Goal: Obtain resource: Download file/media

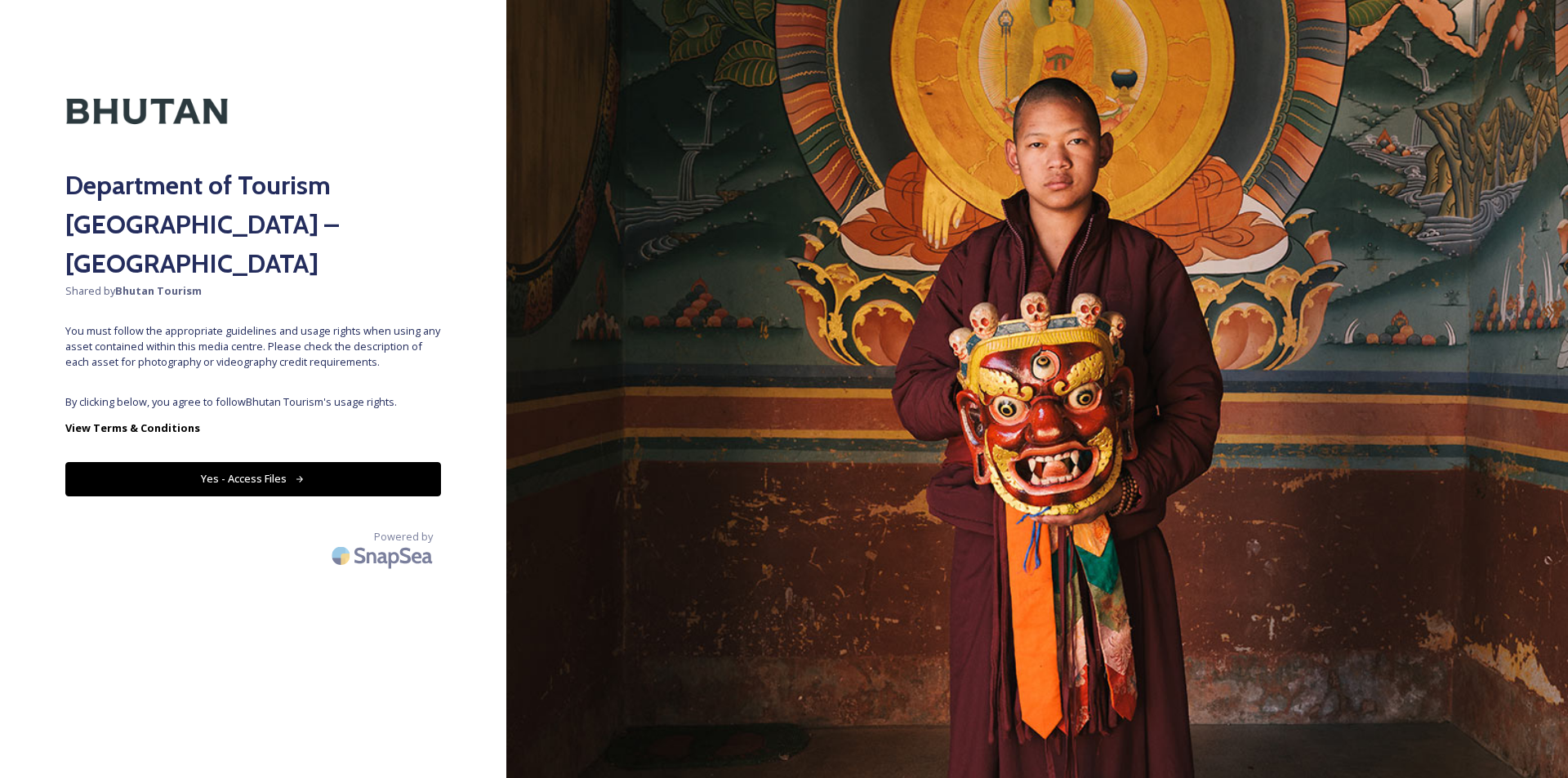
click at [257, 462] on button "Yes - Access Files" at bounding box center [253, 478] width 375 height 33
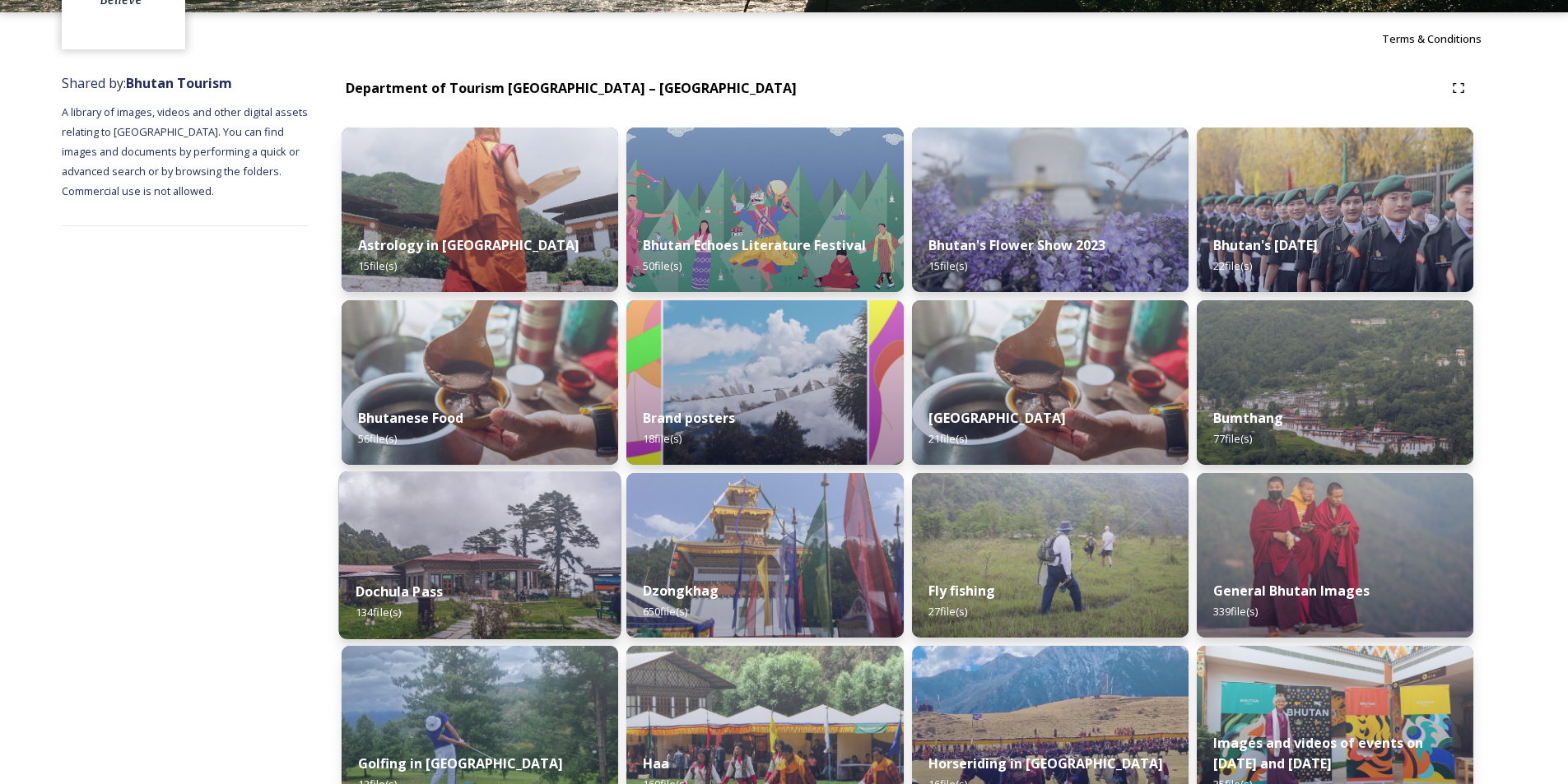
scroll to position [164, 0]
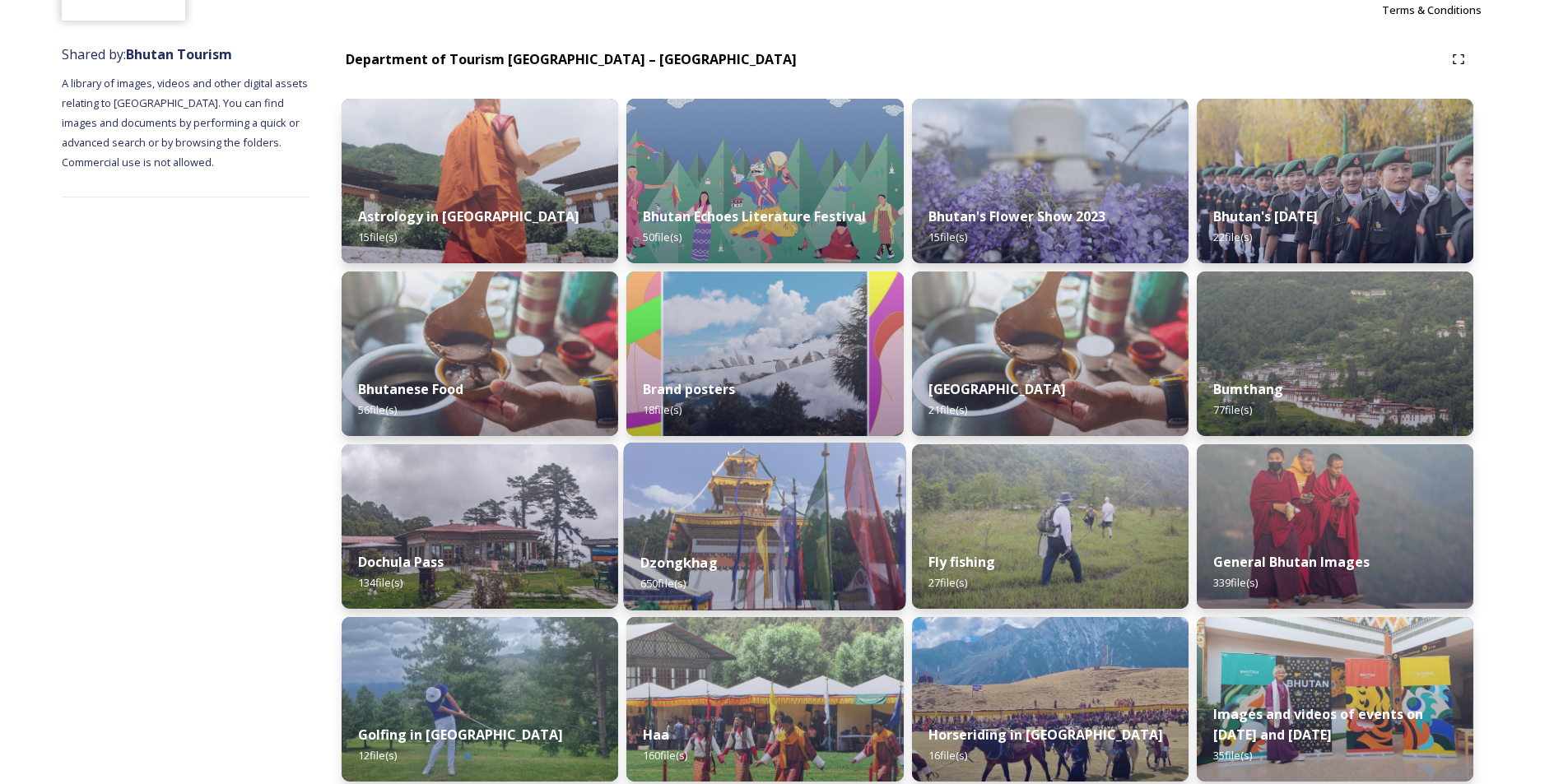
click at [734, 564] on div "Dzongkhag 650 file(s)" at bounding box center [765, 573] width 283 height 75
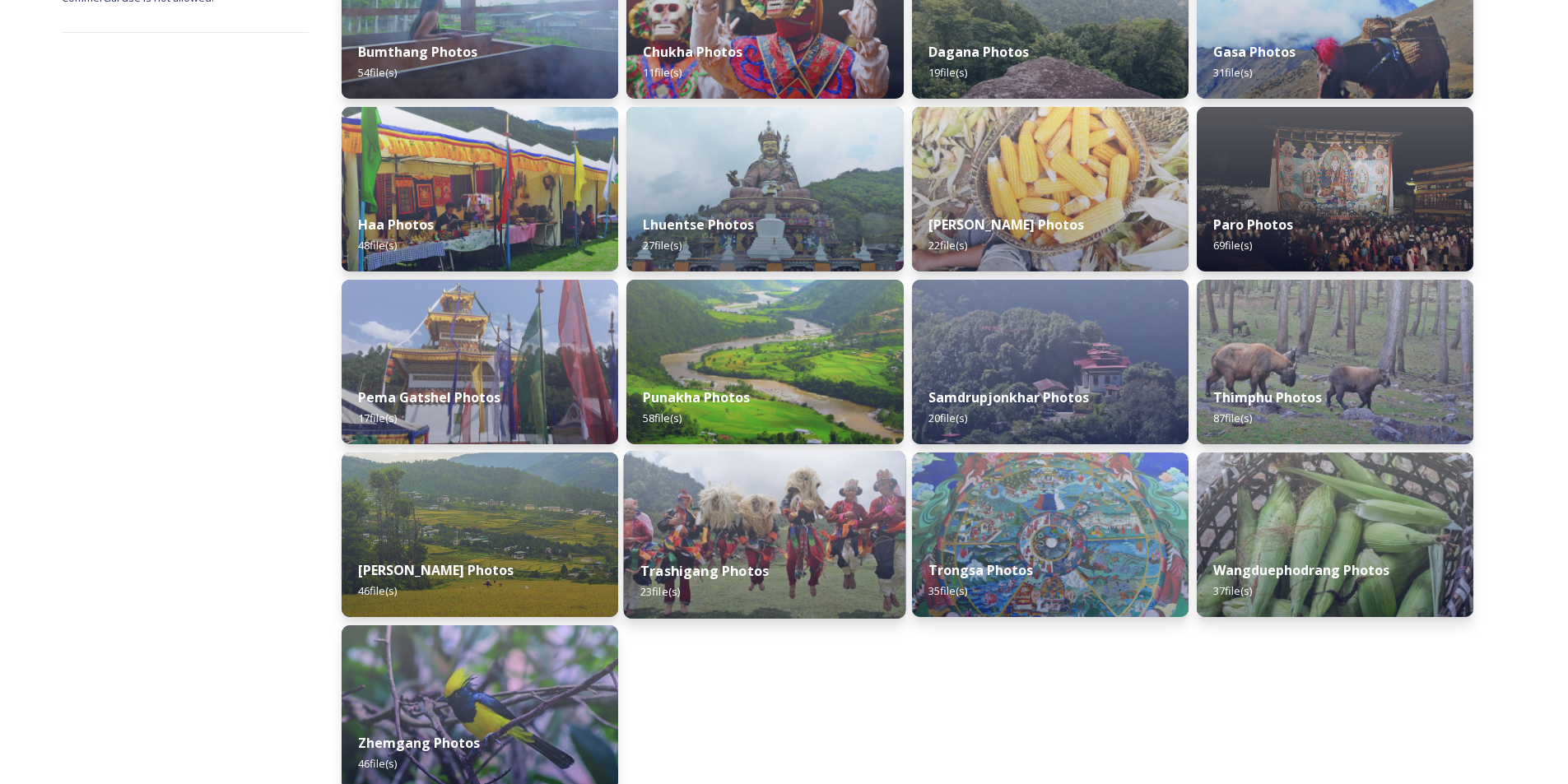
scroll to position [411, 0]
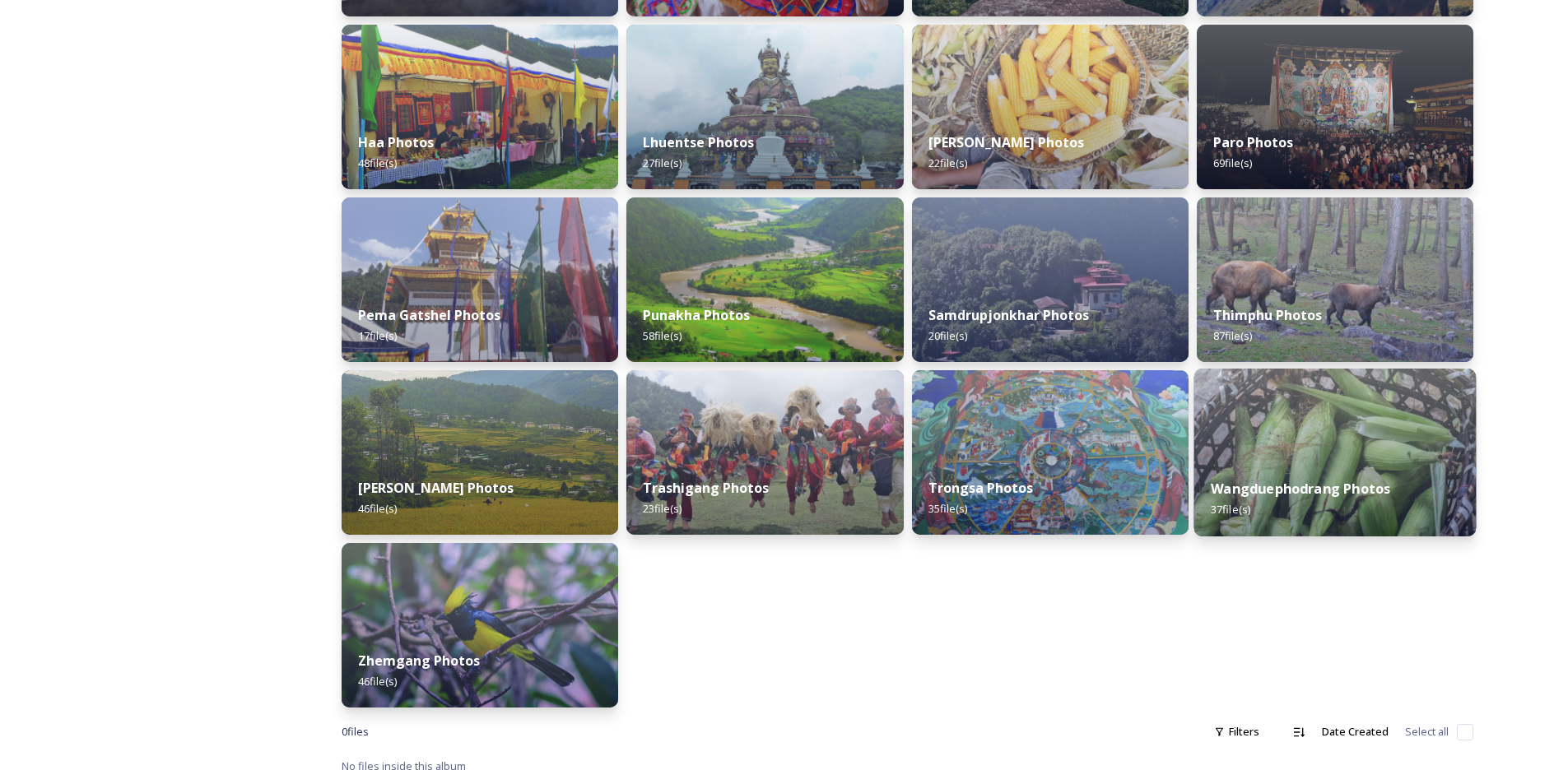
click at [1340, 473] on div "Wangduephodrang Photos 37 file(s)" at bounding box center [1334, 499] width 283 height 75
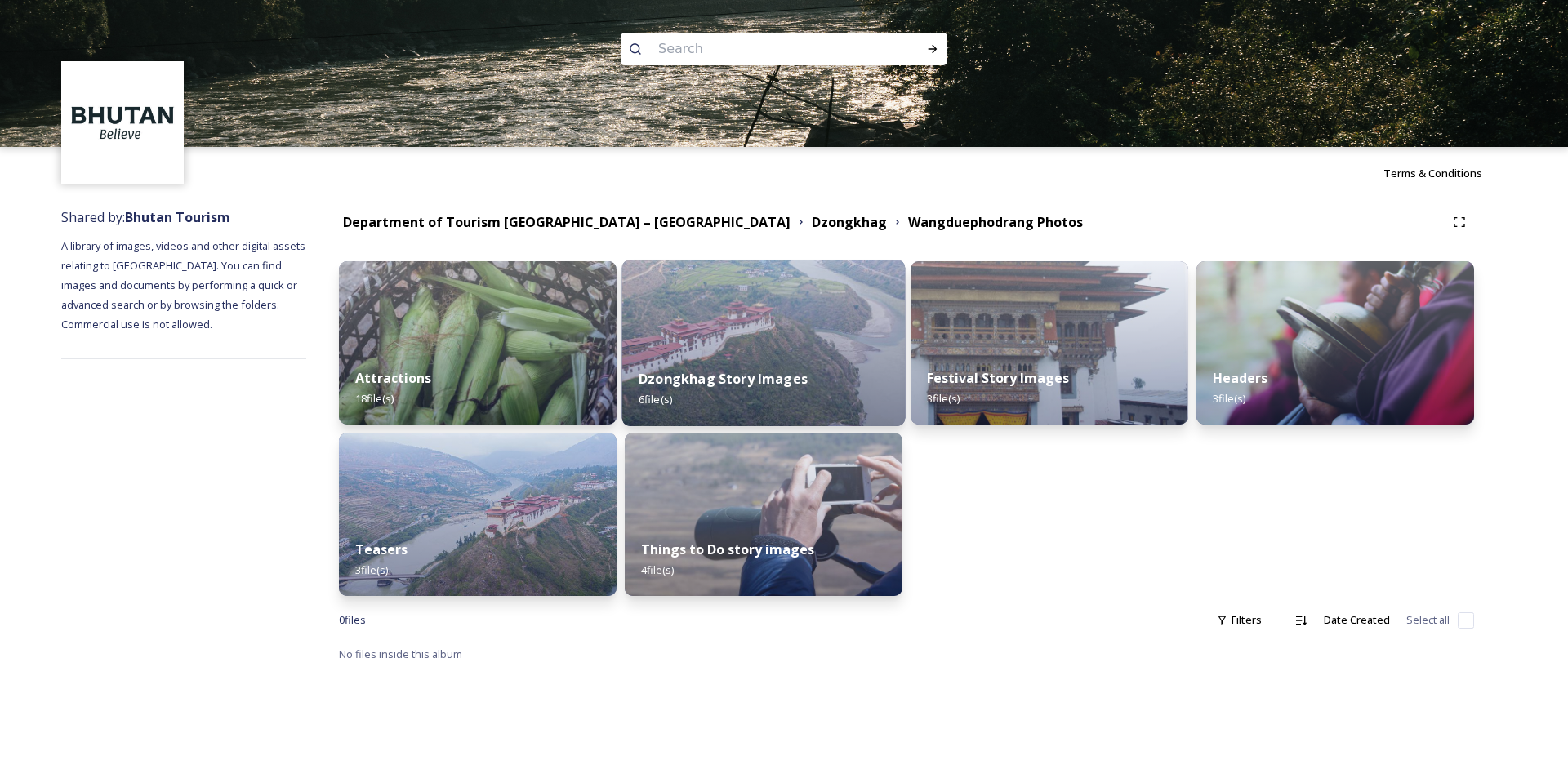
click at [766, 393] on div "Dzongkhag Story Images 6 file(s)" at bounding box center [764, 389] width 283 height 74
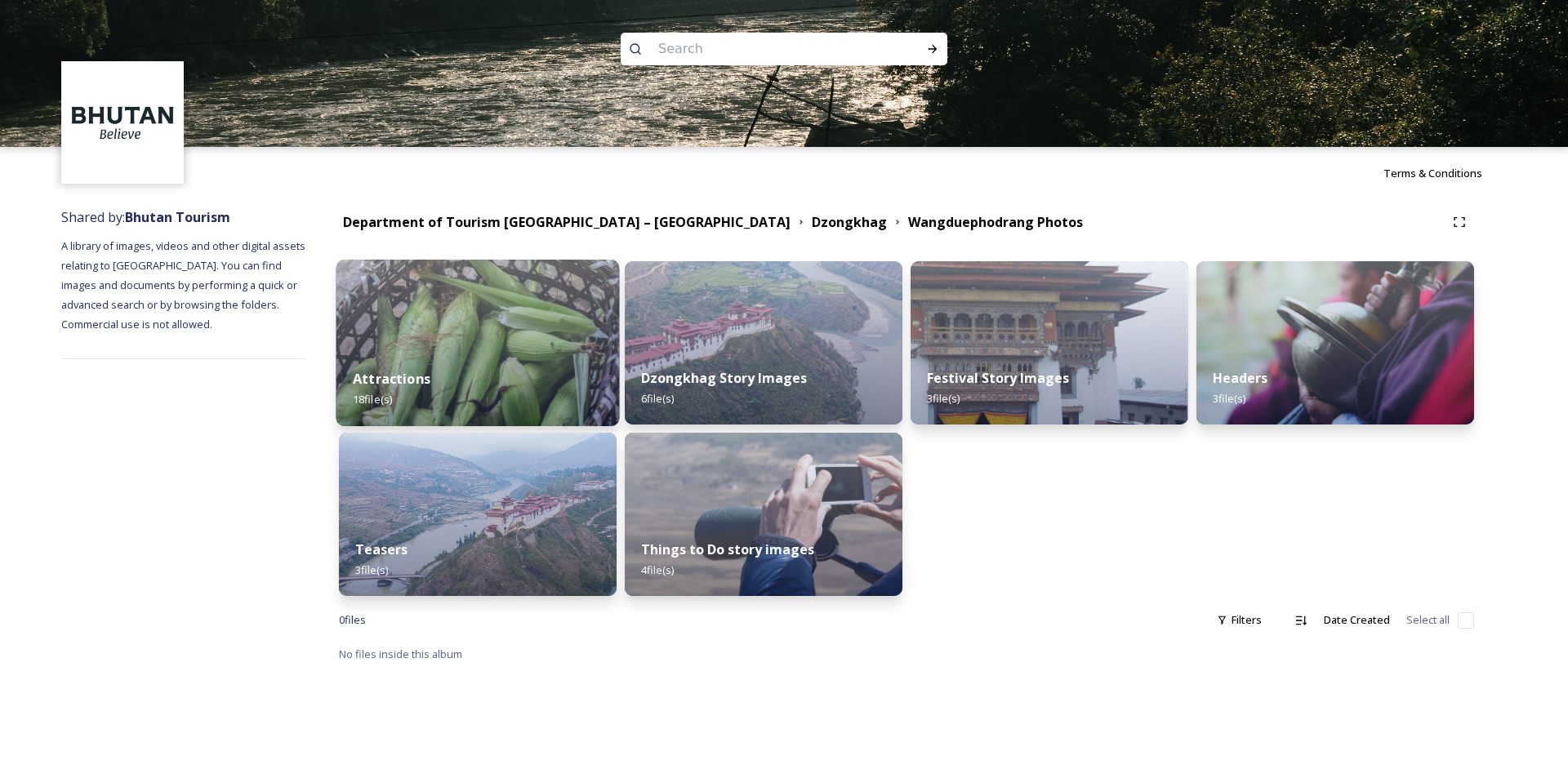
click at [499, 372] on div "Attractions 18 file(s)" at bounding box center [478, 389] width 283 height 74
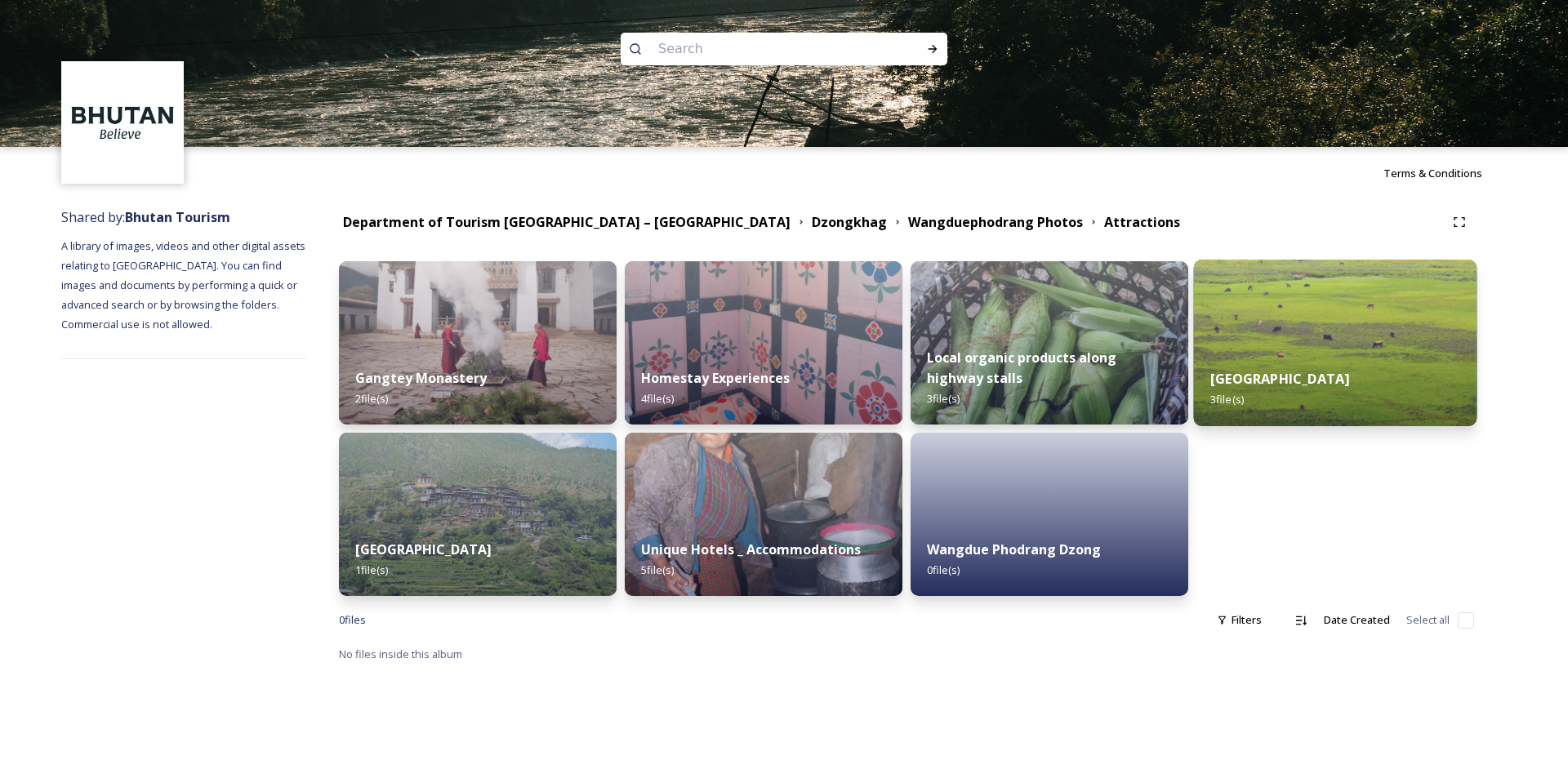
click at [1294, 366] on div "Phobjikha Valley 3 file(s)" at bounding box center [1335, 389] width 283 height 74
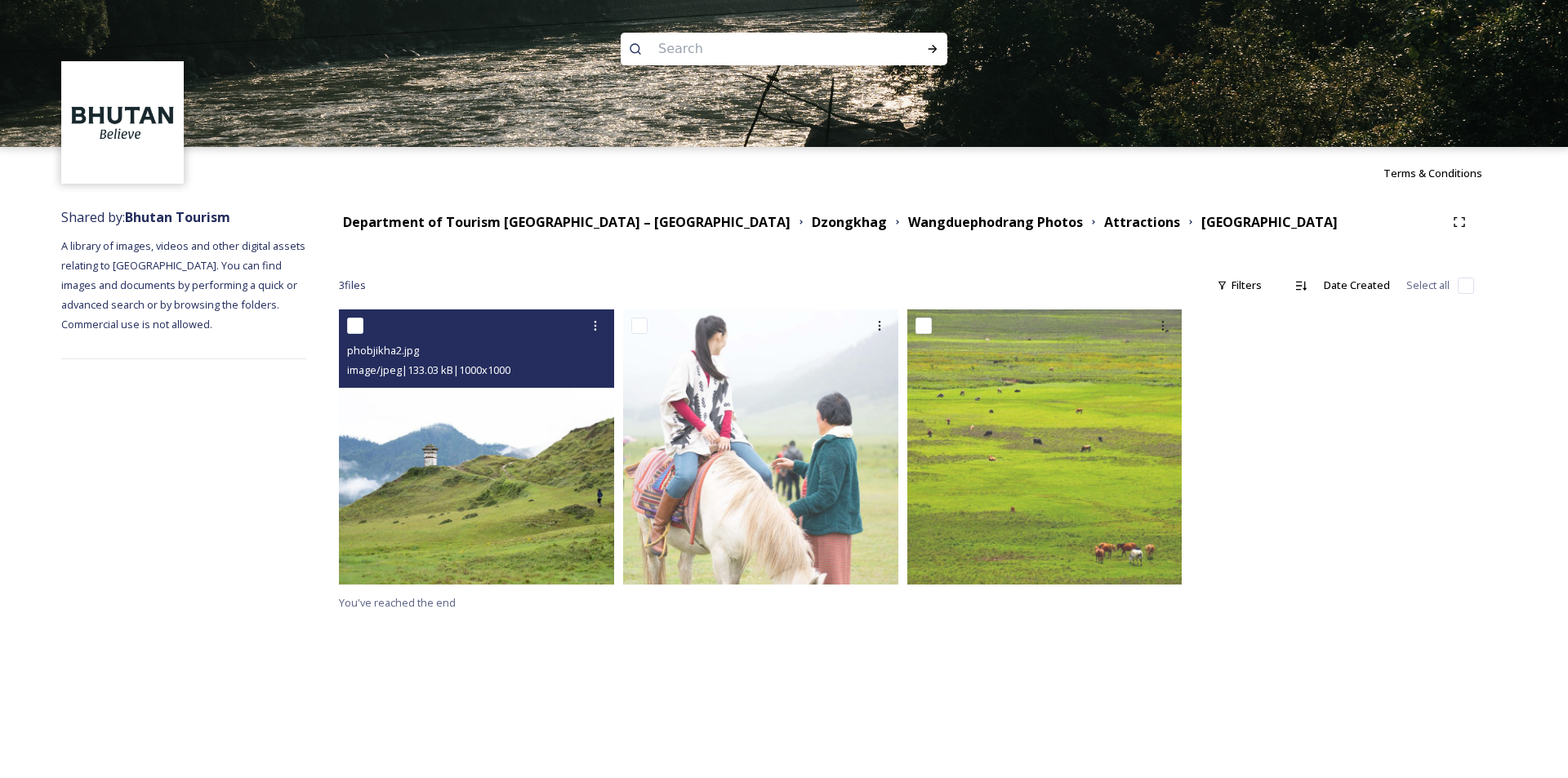
click at [474, 517] on img at bounding box center [476, 447] width 275 height 275
click at [473, 516] on img at bounding box center [476, 447] width 275 height 275
click at [476, 509] on img at bounding box center [476, 447] width 275 height 275
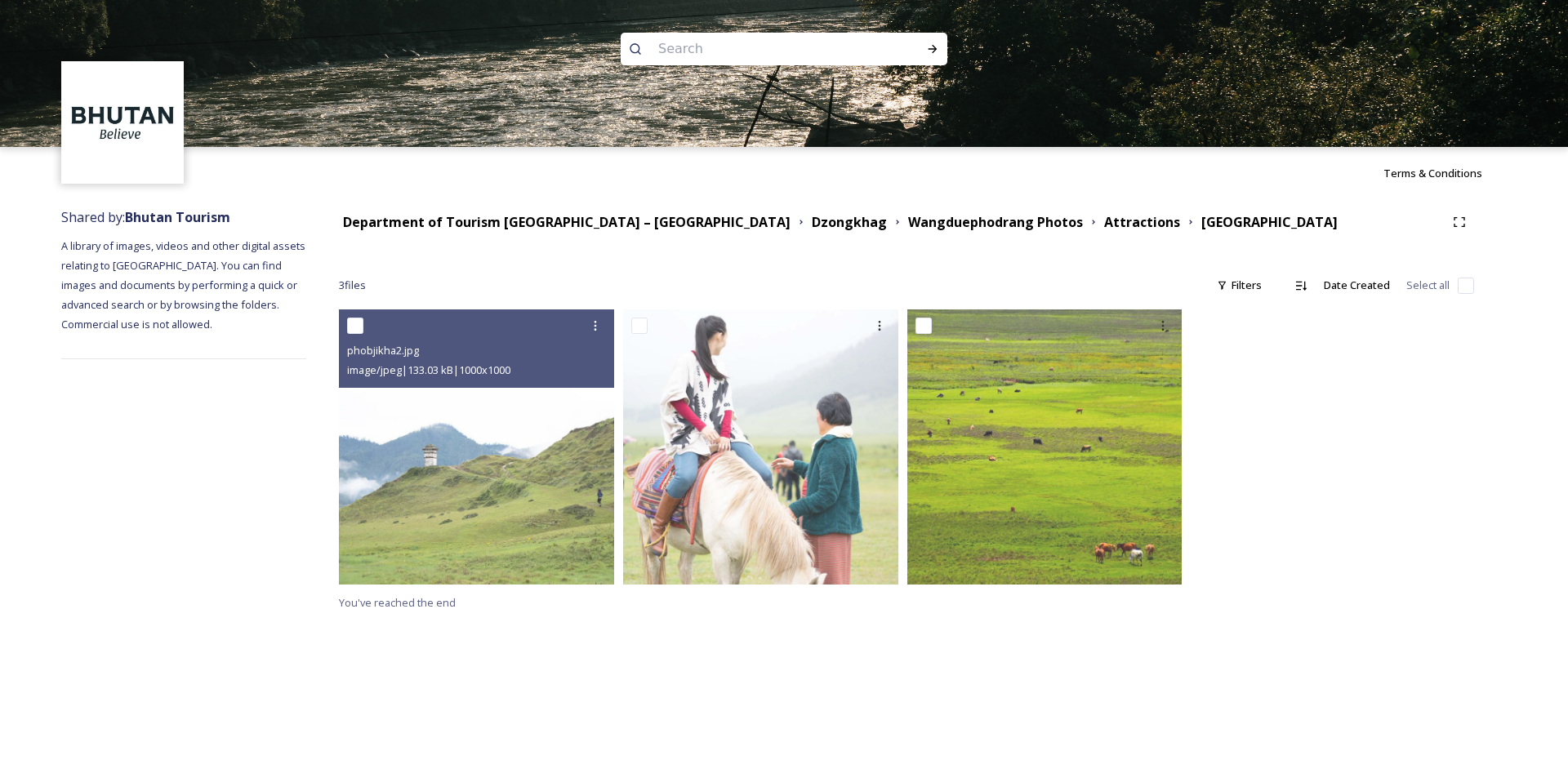
click at [476, 509] on img at bounding box center [476, 447] width 275 height 275
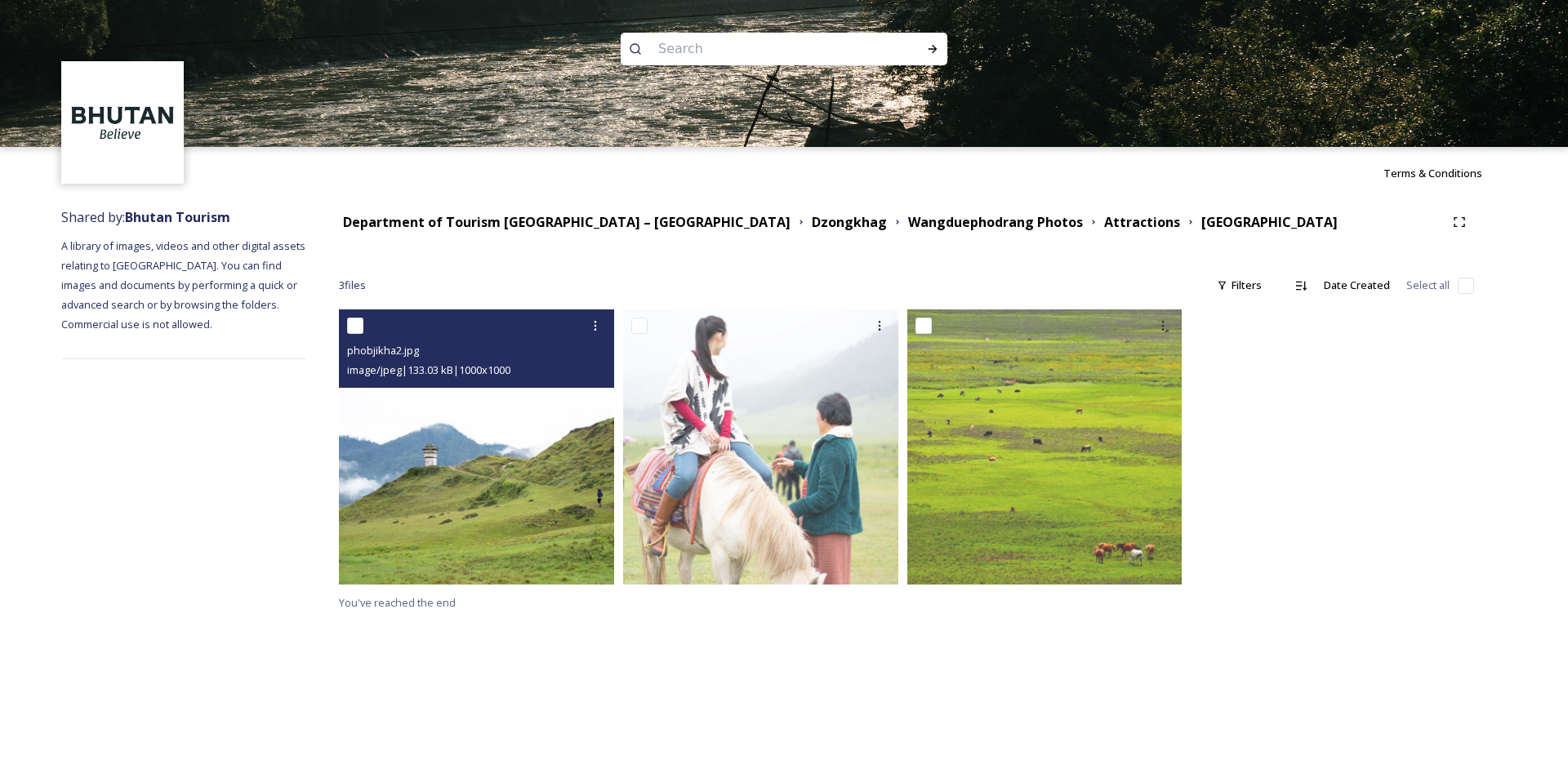
click at [468, 510] on img at bounding box center [476, 447] width 275 height 275
click at [355, 328] on input "checkbox" at bounding box center [356, 326] width 16 height 16
checkbox input "true"
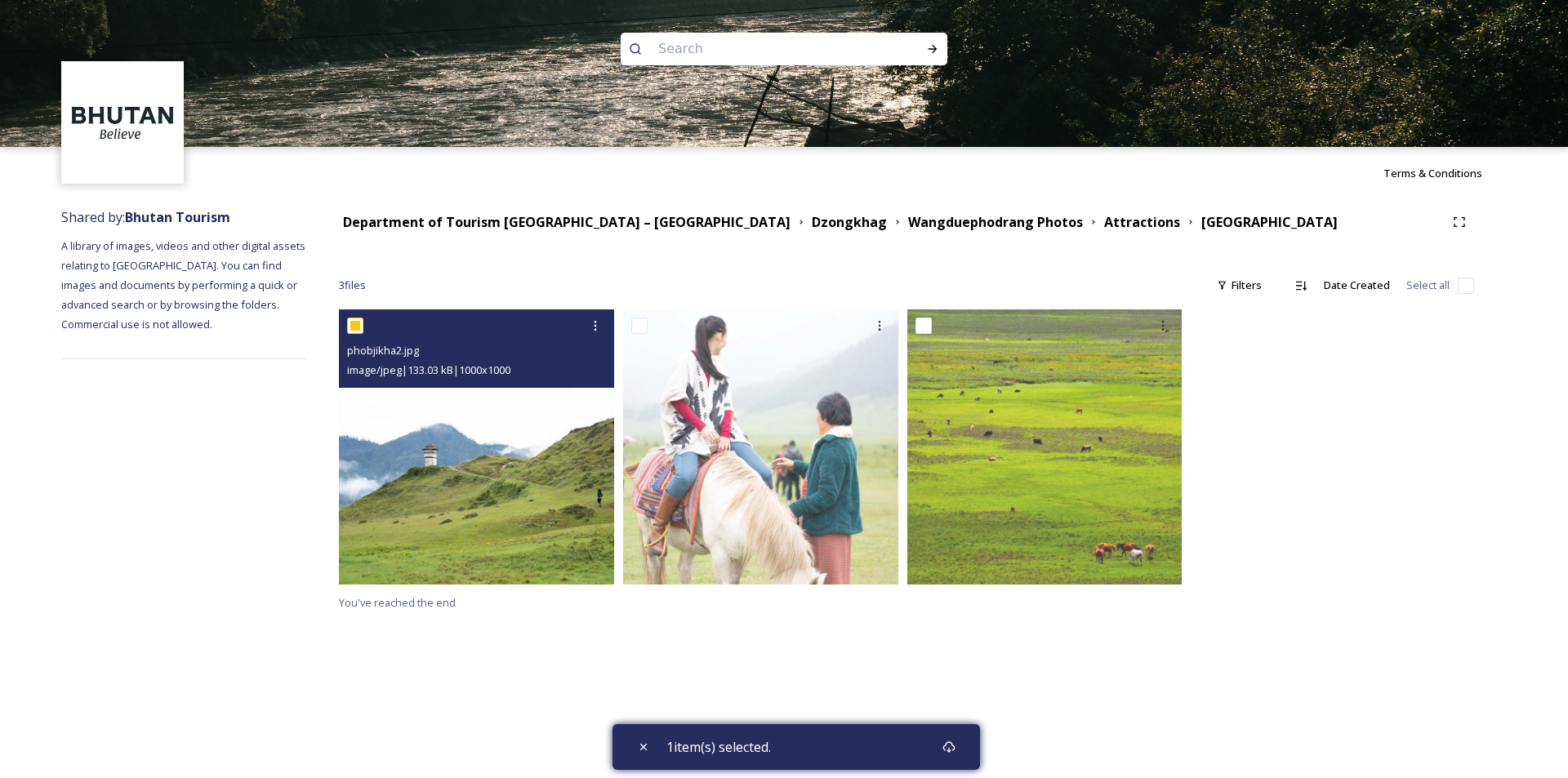
click at [520, 538] on img at bounding box center [476, 447] width 275 height 275
click at [361, 322] on input "checkbox" at bounding box center [356, 326] width 16 height 16
checkbox input "false"
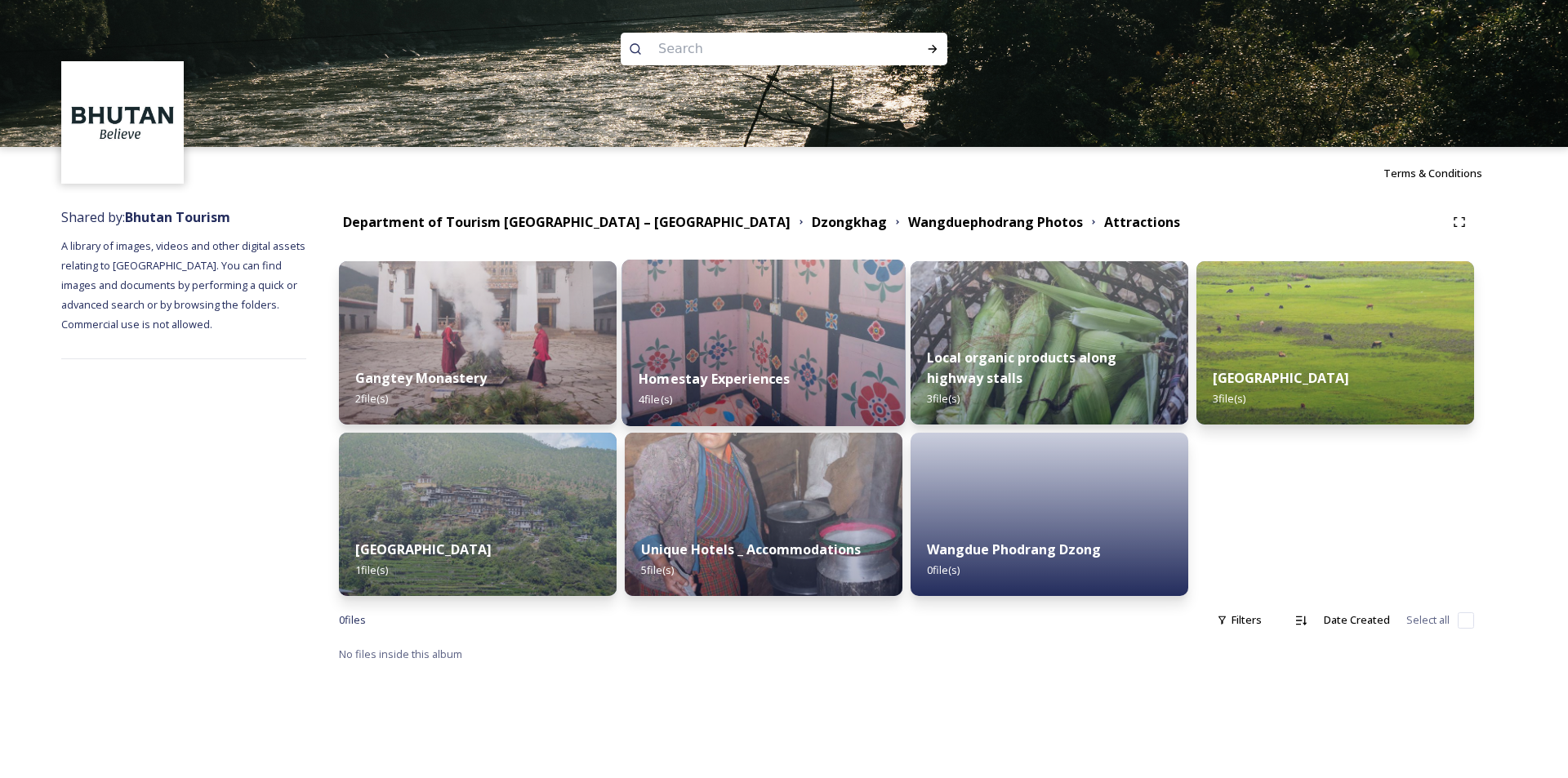
click at [741, 345] on img at bounding box center [764, 343] width 283 height 167
click at [741, 345] on div "Department of Tourism [GEOGRAPHIC_DATA] – [GEOGRAPHIC_DATA] Dzongkhag Wangdueph…" at bounding box center [906, 436] width 1201 height 473
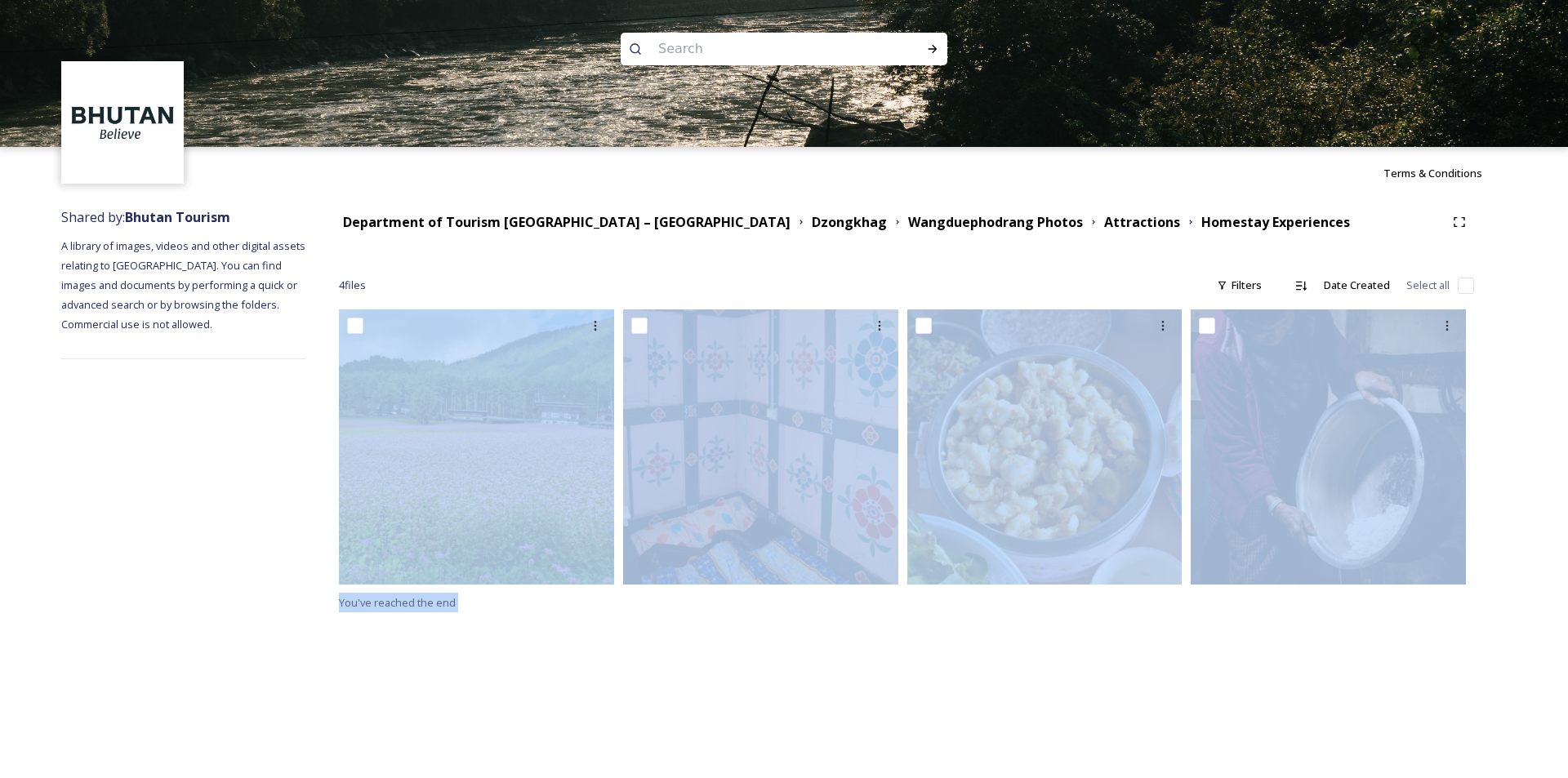
click at [807, 681] on div "Terms & Conditions Shared by: Bhutan Tourism A library of images, videos and ot…" at bounding box center [784, 389] width 1568 height 778
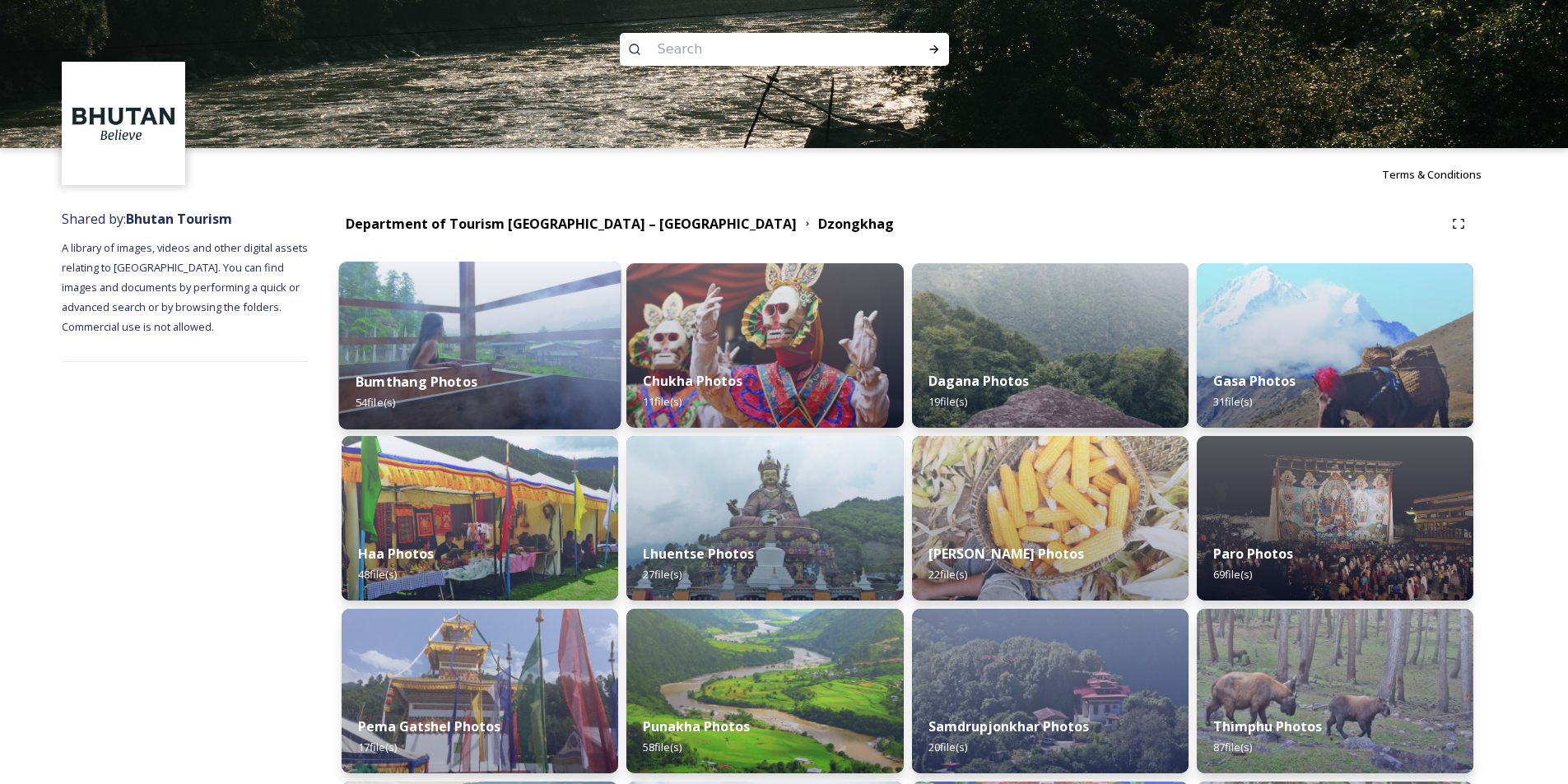
click at [525, 379] on div "Bumthang Photos 54 file(s)" at bounding box center [480, 392] width 283 height 75
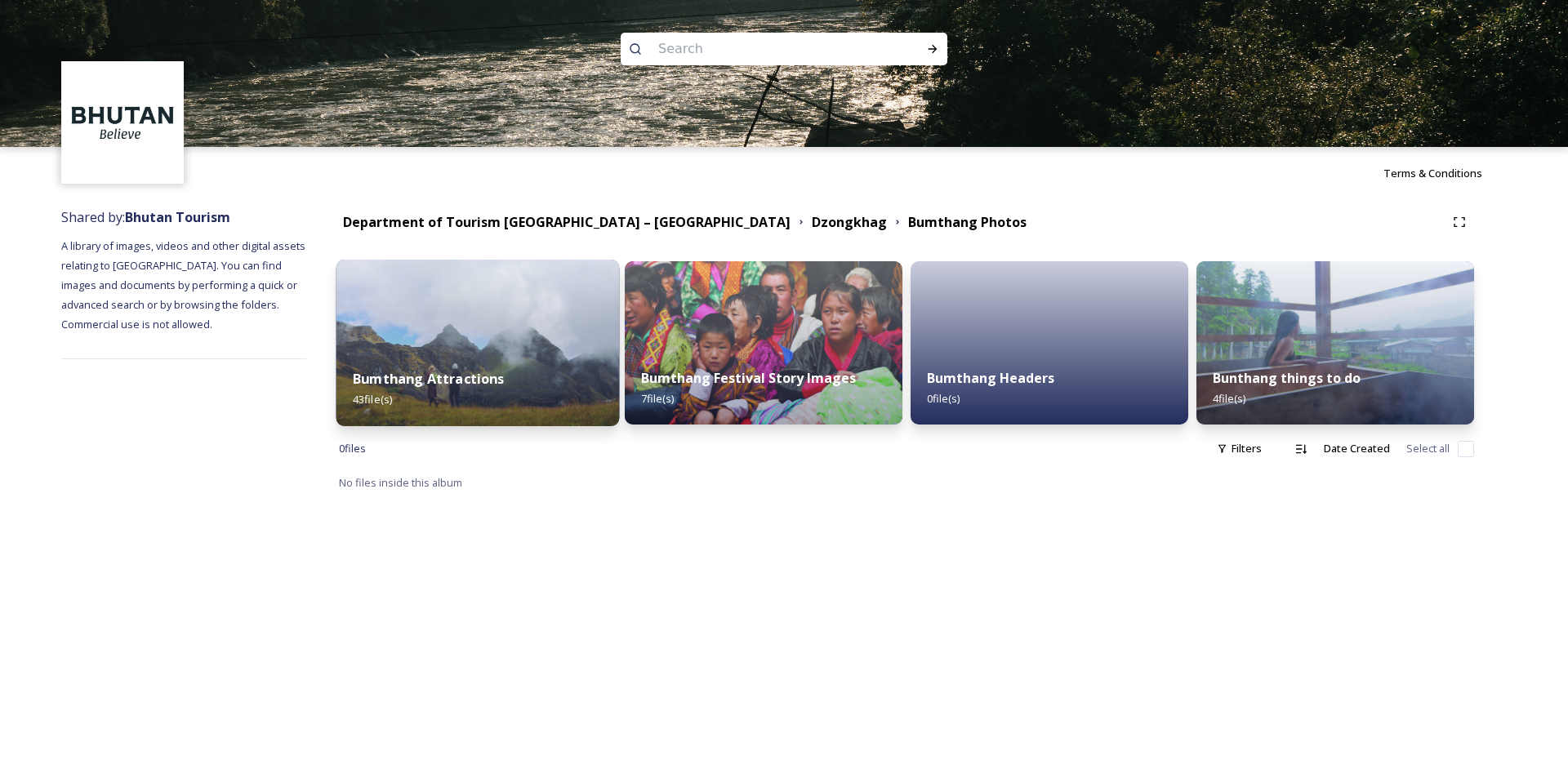
click at [450, 346] on img at bounding box center [478, 343] width 283 height 167
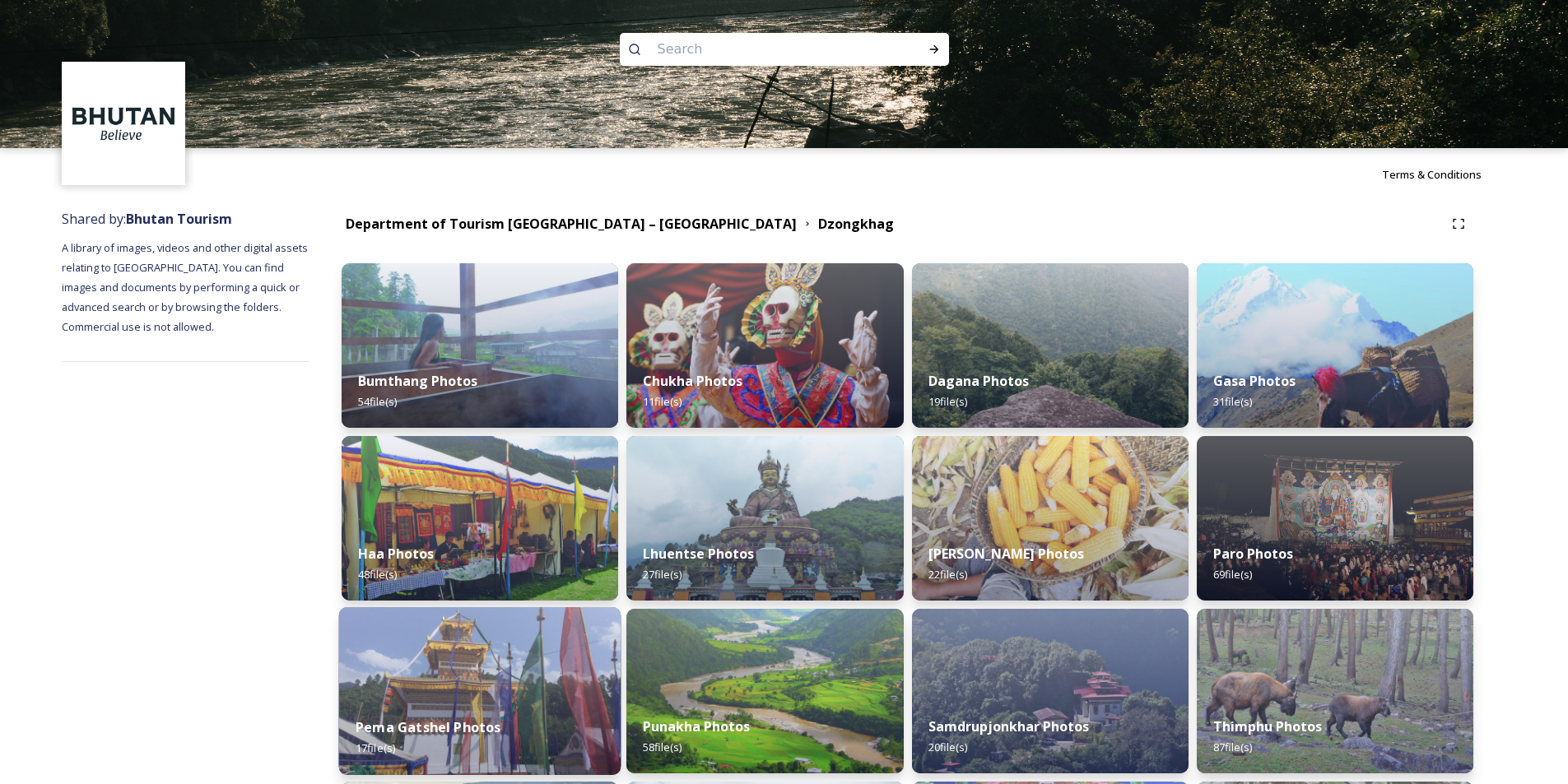
click at [453, 671] on img at bounding box center [480, 691] width 283 height 168
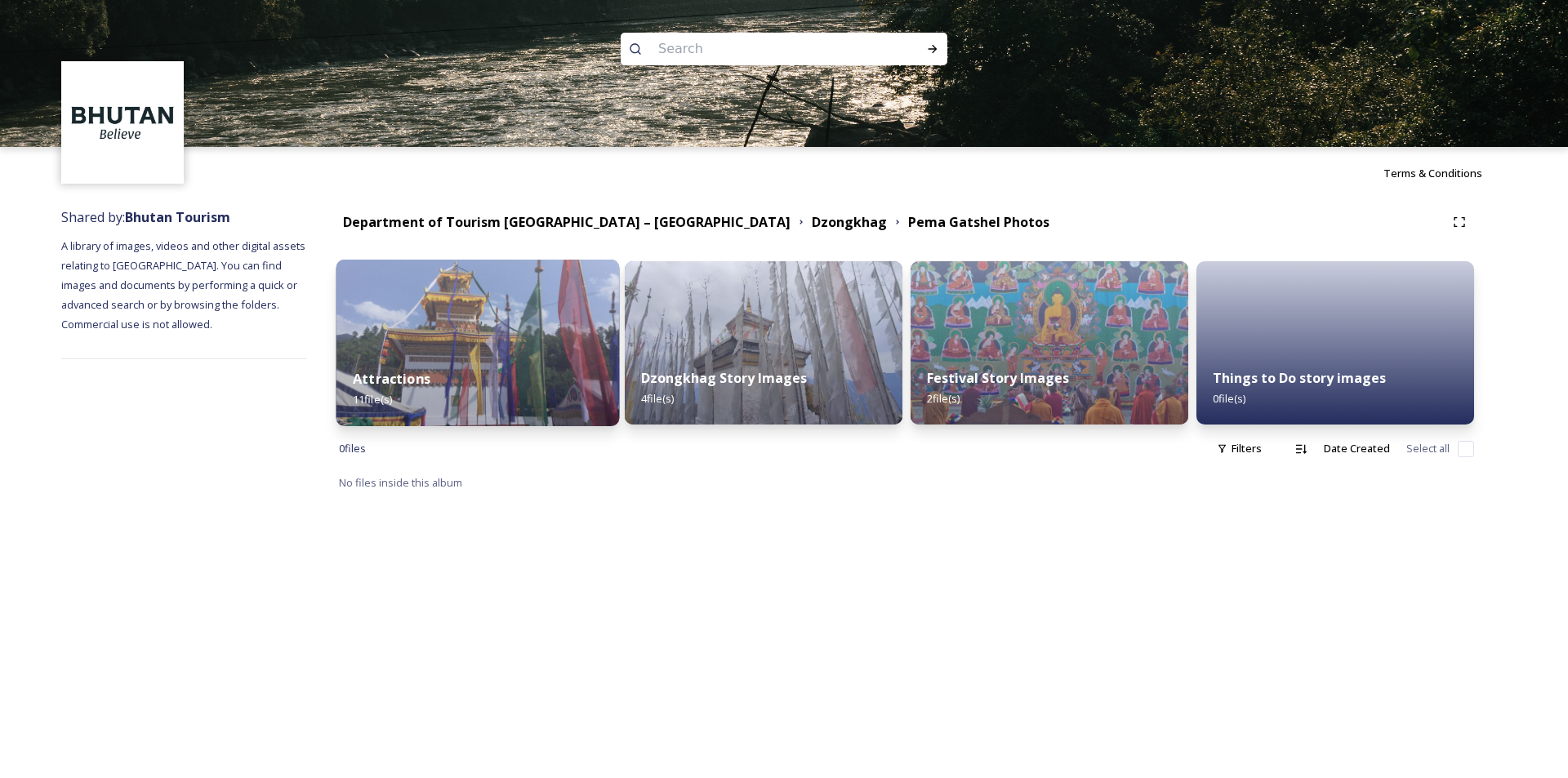
click at [514, 367] on div "Attractions 11 file(s)" at bounding box center [478, 389] width 283 height 74
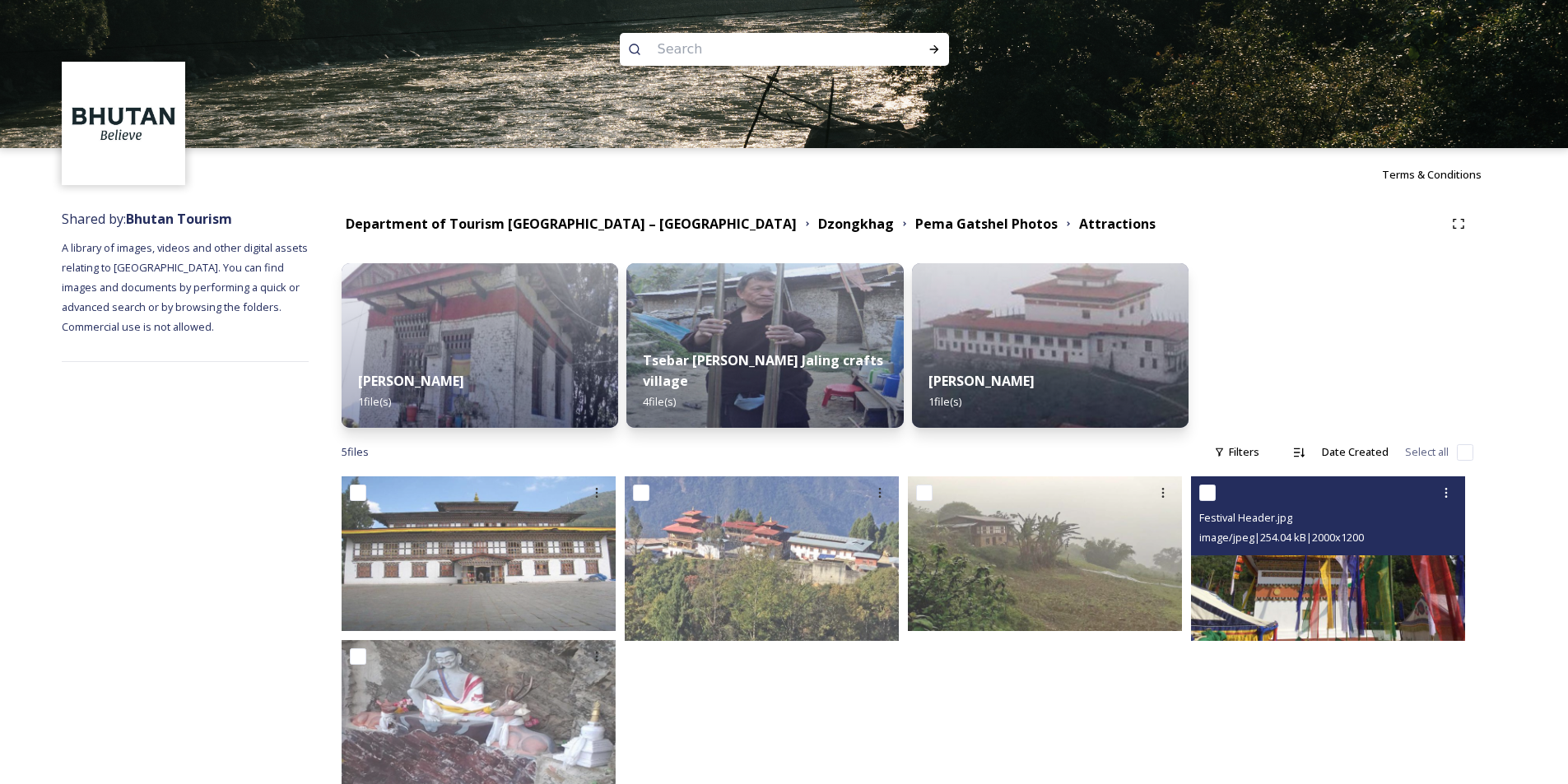
click at [1321, 600] on img at bounding box center [1329, 558] width 274 height 164
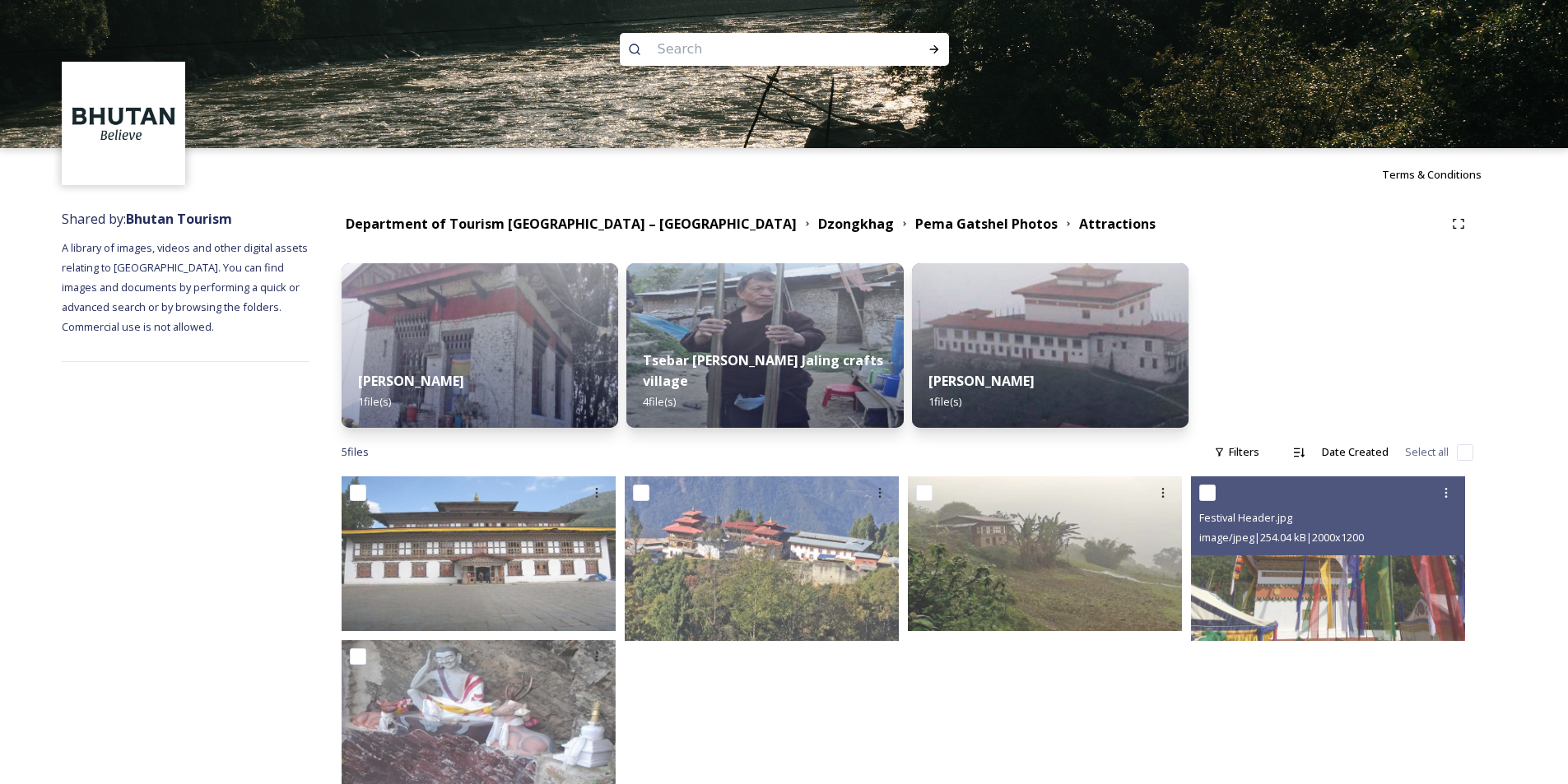
click at [1321, 600] on img at bounding box center [1329, 558] width 274 height 164
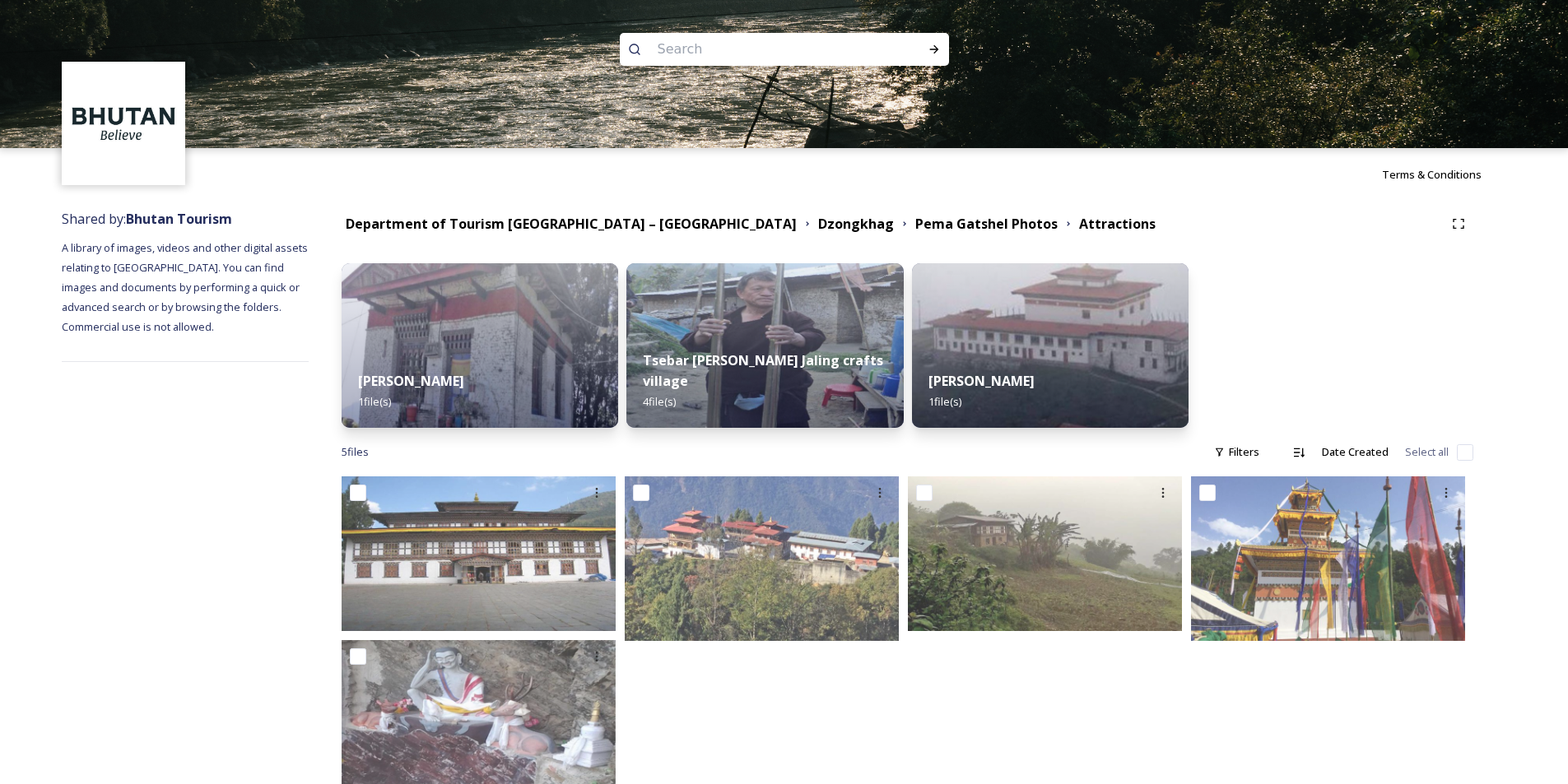
click at [1369, 712] on div at bounding box center [1332, 644] width 283 height 336
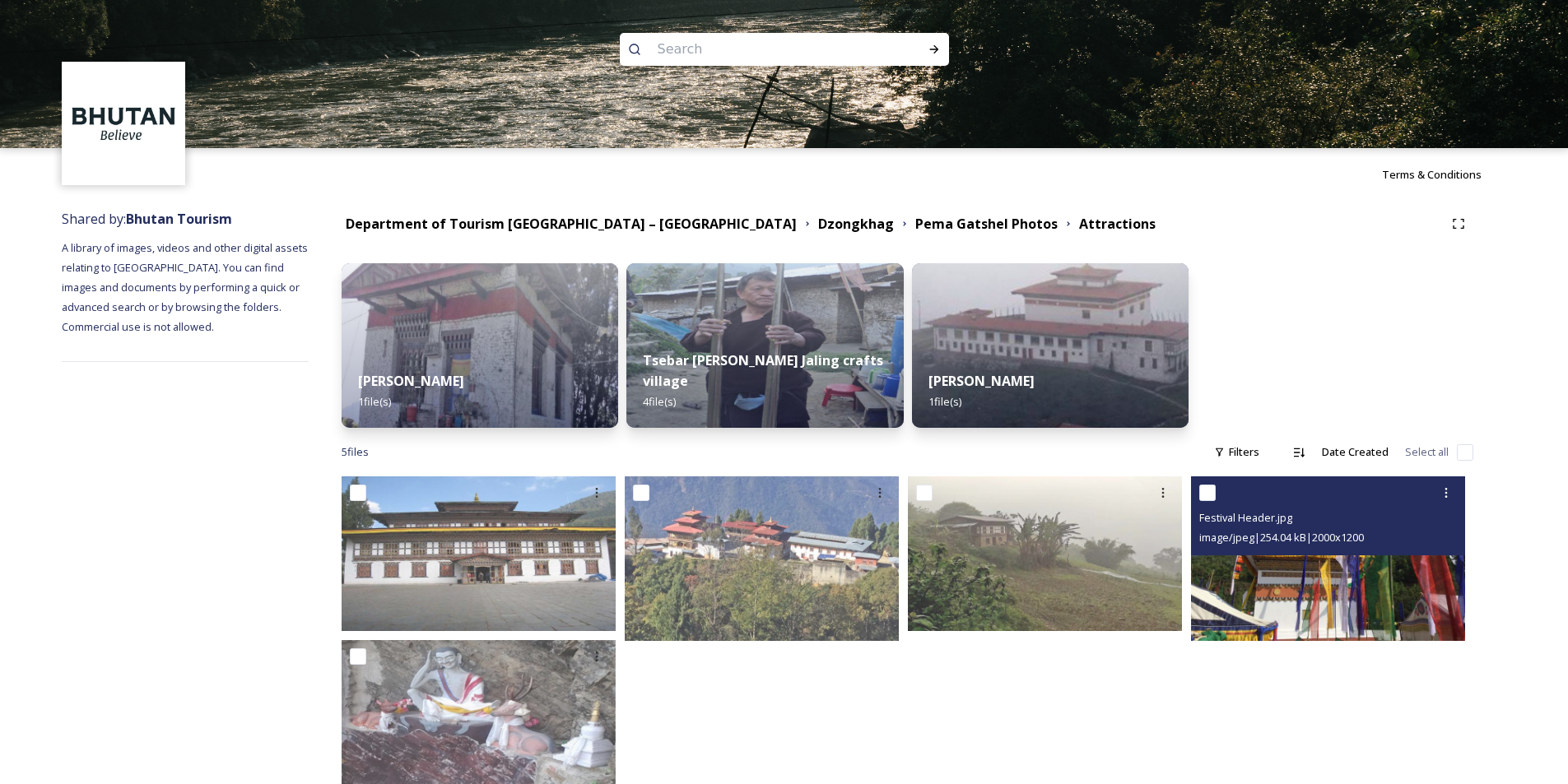
click at [1211, 494] on input "checkbox" at bounding box center [1208, 493] width 16 height 16
checkbox input "true"
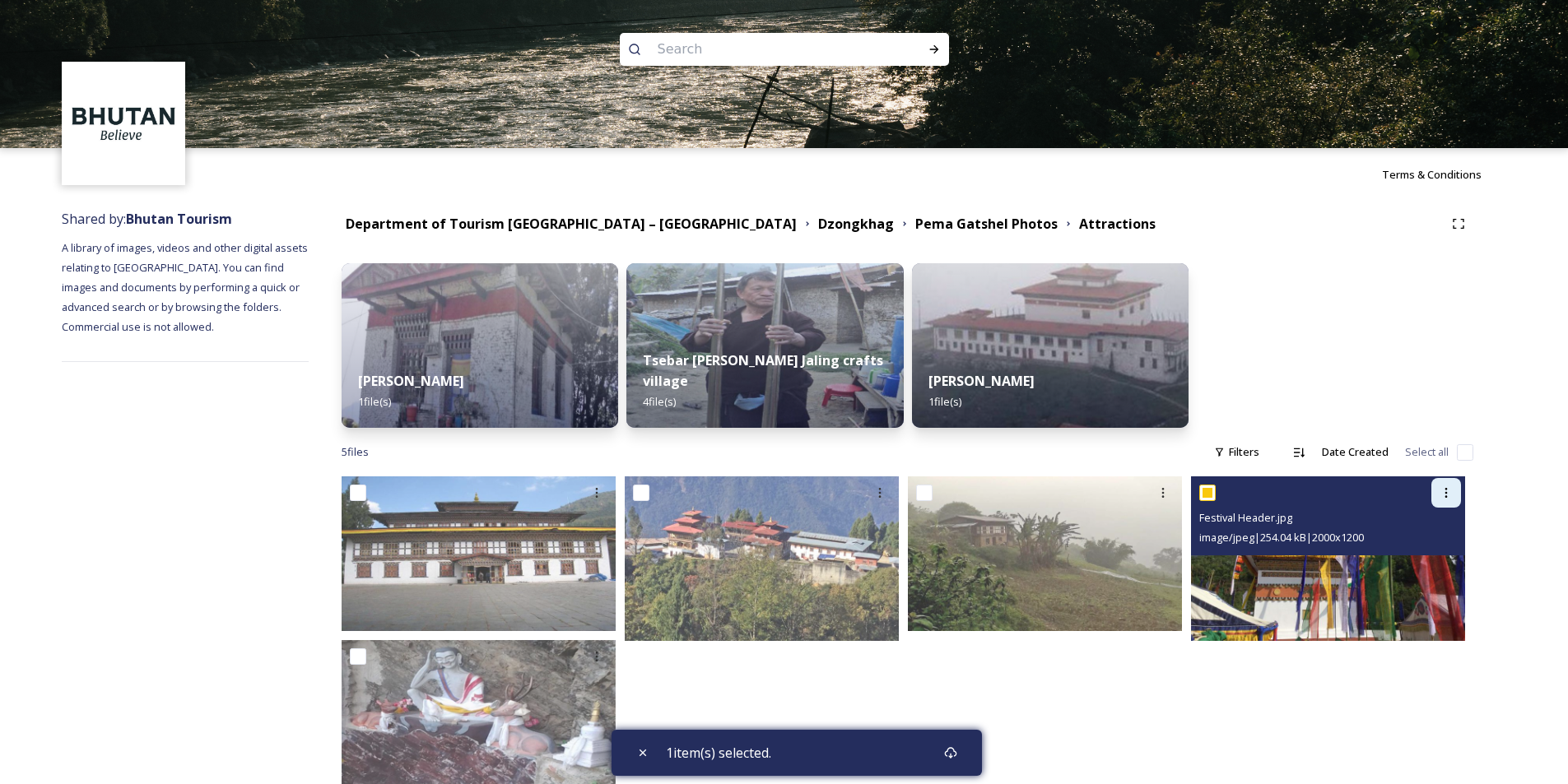
click at [1444, 492] on icon at bounding box center [1446, 493] width 14 height 14
click at [1428, 556] on span "Download" at bounding box center [1427, 560] width 51 height 15
click at [1452, 488] on icon at bounding box center [1446, 493] width 14 height 14
click at [1424, 531] on span "View File" at bounding box center [1423, 528] width 42 height 15
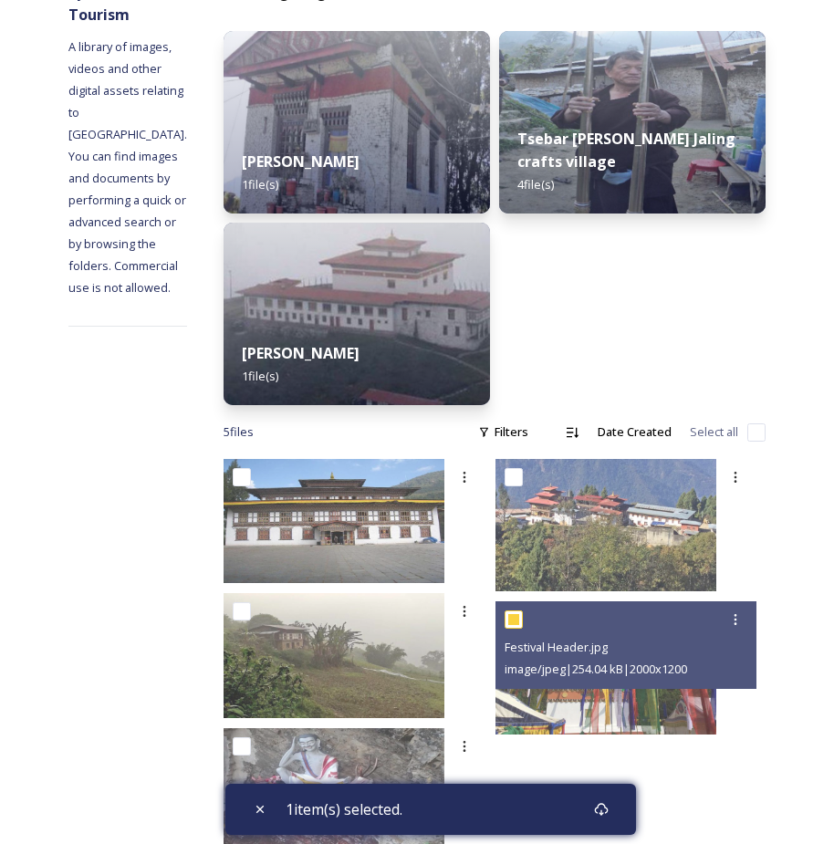
scroll to position [328, 0]
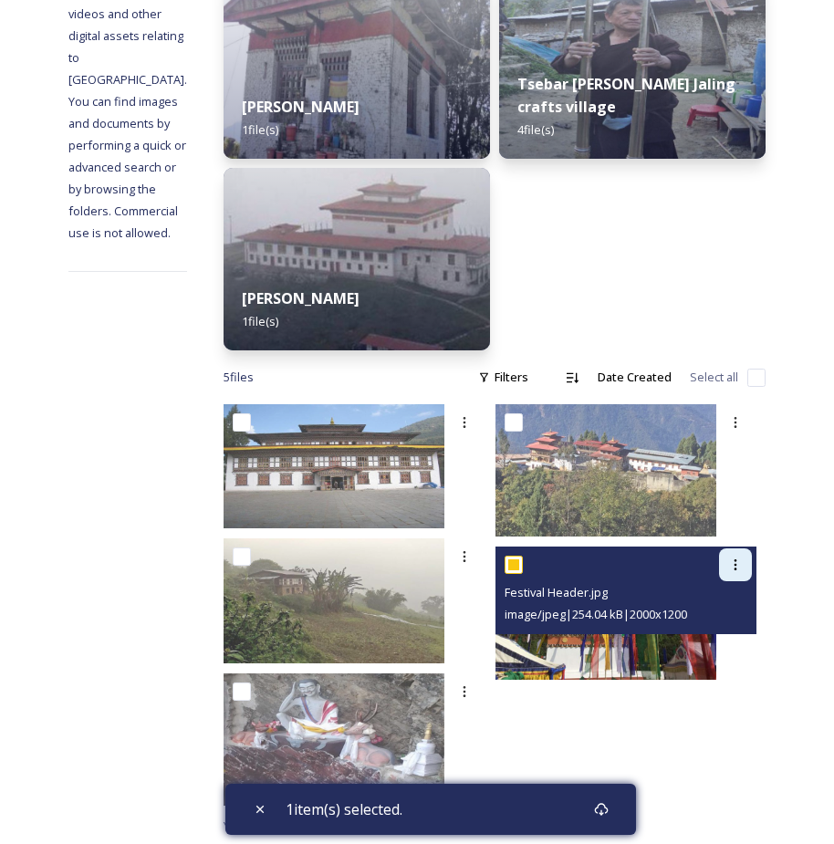
click at [728, 557] on icon at bounding box center [735, 564] width 15 height 15
click at [686, 639] on span "Download" at bounding box center [714, 640] width 56 height 17
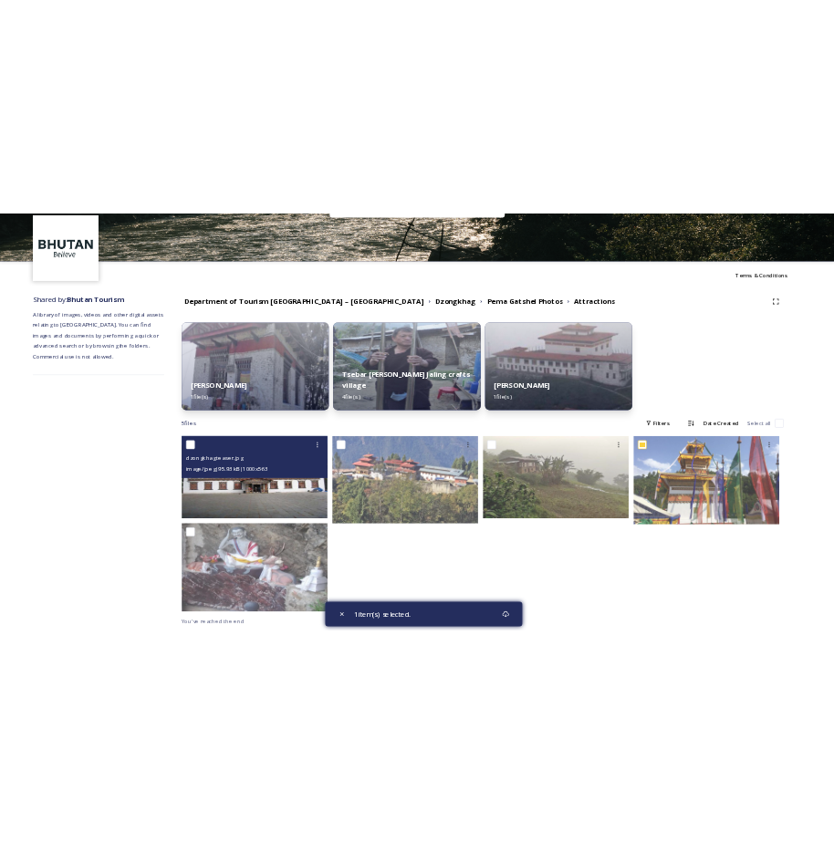
scroll to position [65, 0]
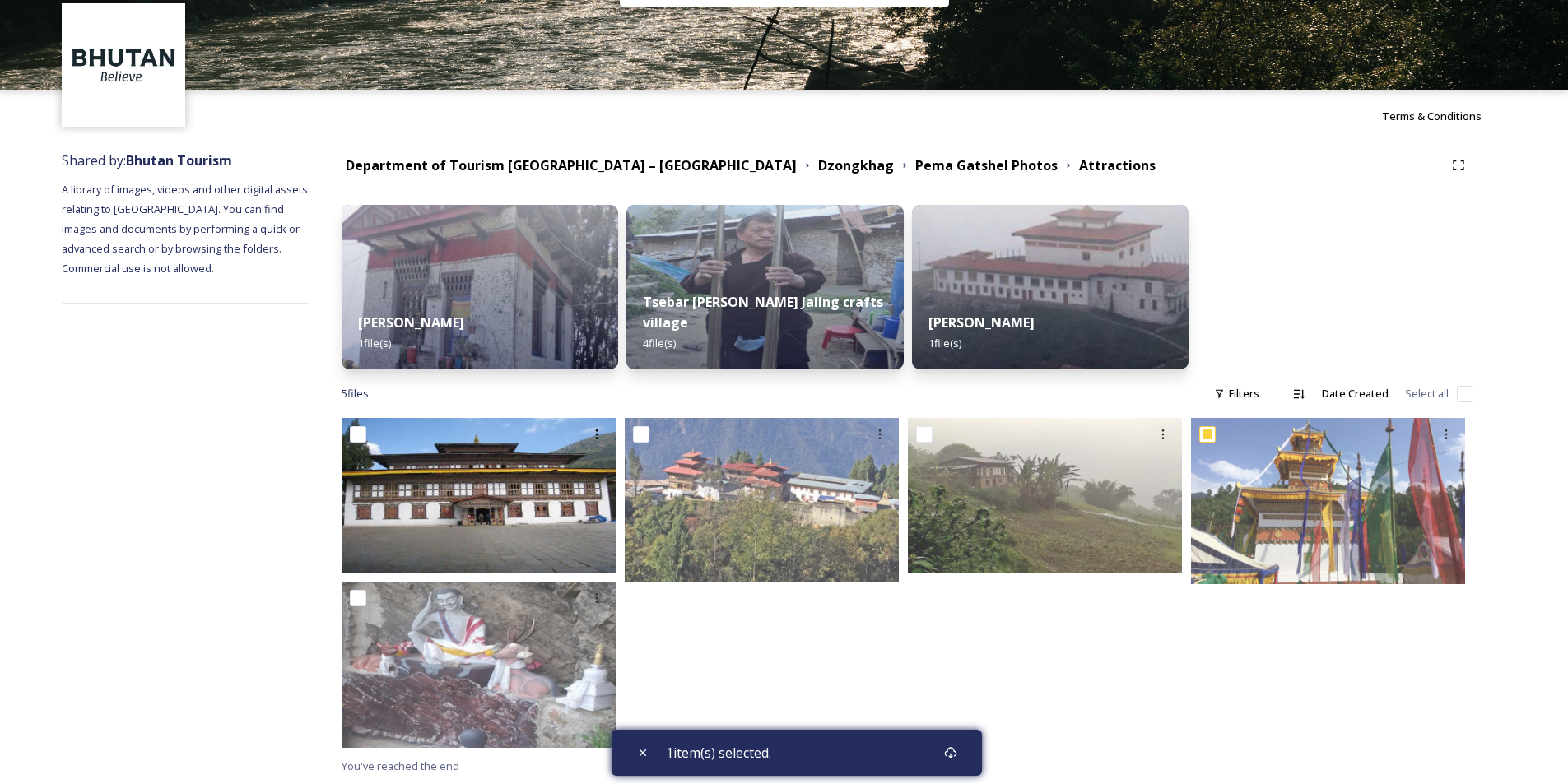
click at [877, 756] on div "1 item(s) selected." at bounding box center [797, 752] width 370 height 46
click at [951, 752] on icon at bounding box center [951, 752] width 14 height 14
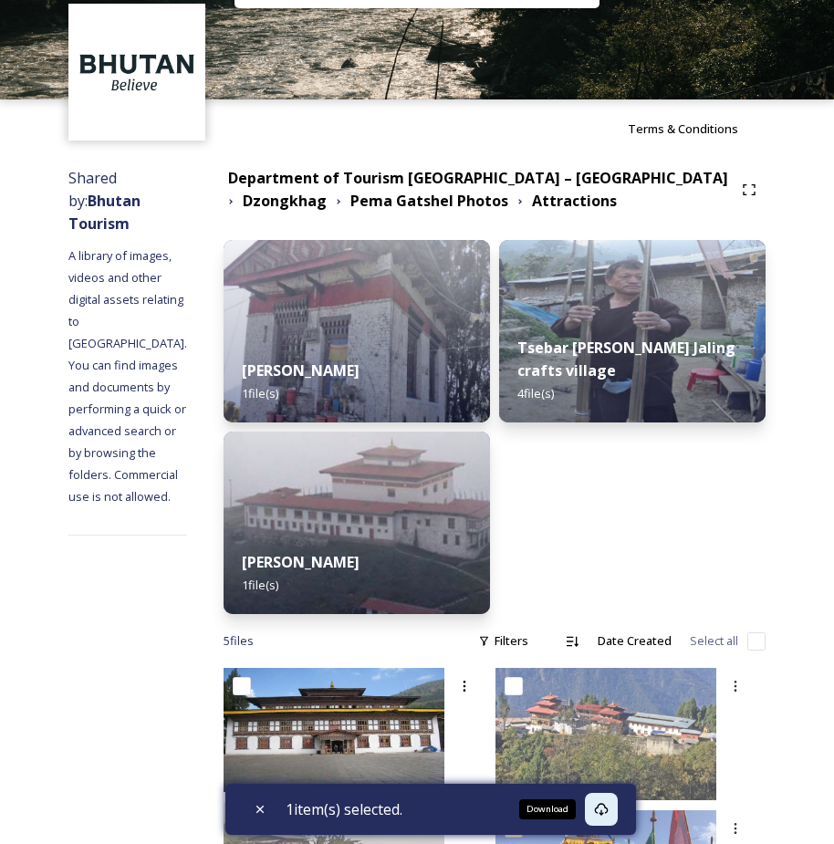
click at [603, 806] on icon at bounding box center [602, 809] width 14 height 13
click at [605, 805] on icon at bounding box center [601, 809] width 15 height 15
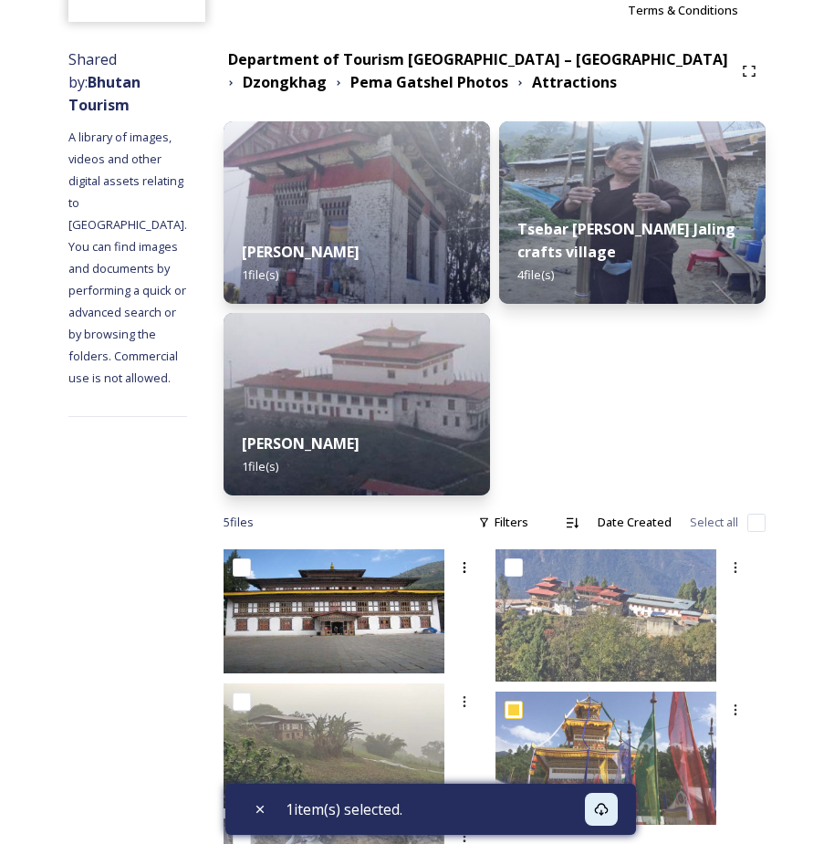
scroll to position [55, 0]
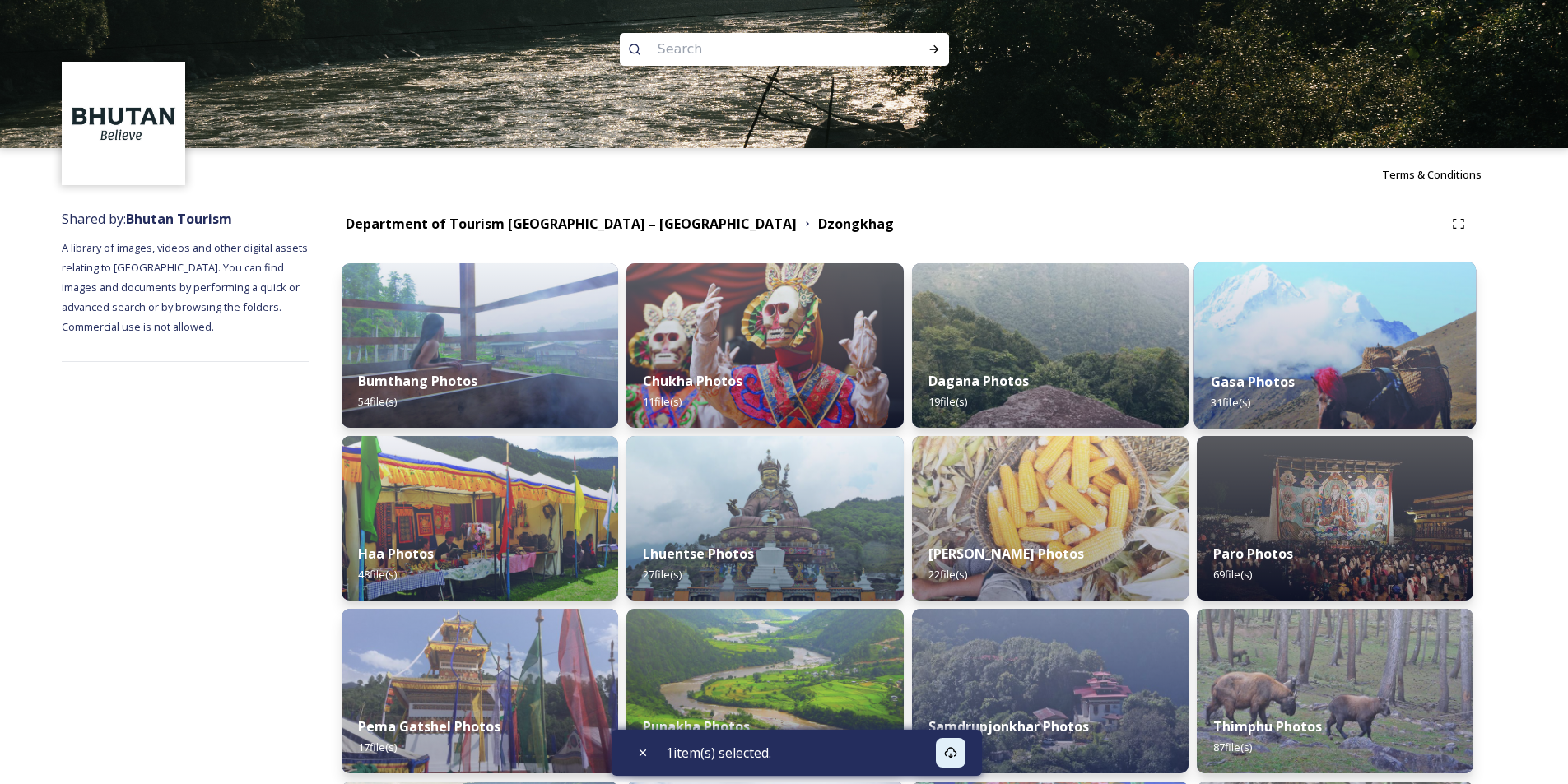
click at [1309, 377] on div "Gasa Photos 31 file(s)" at bounding box center [1334, 392] width 283 height 75
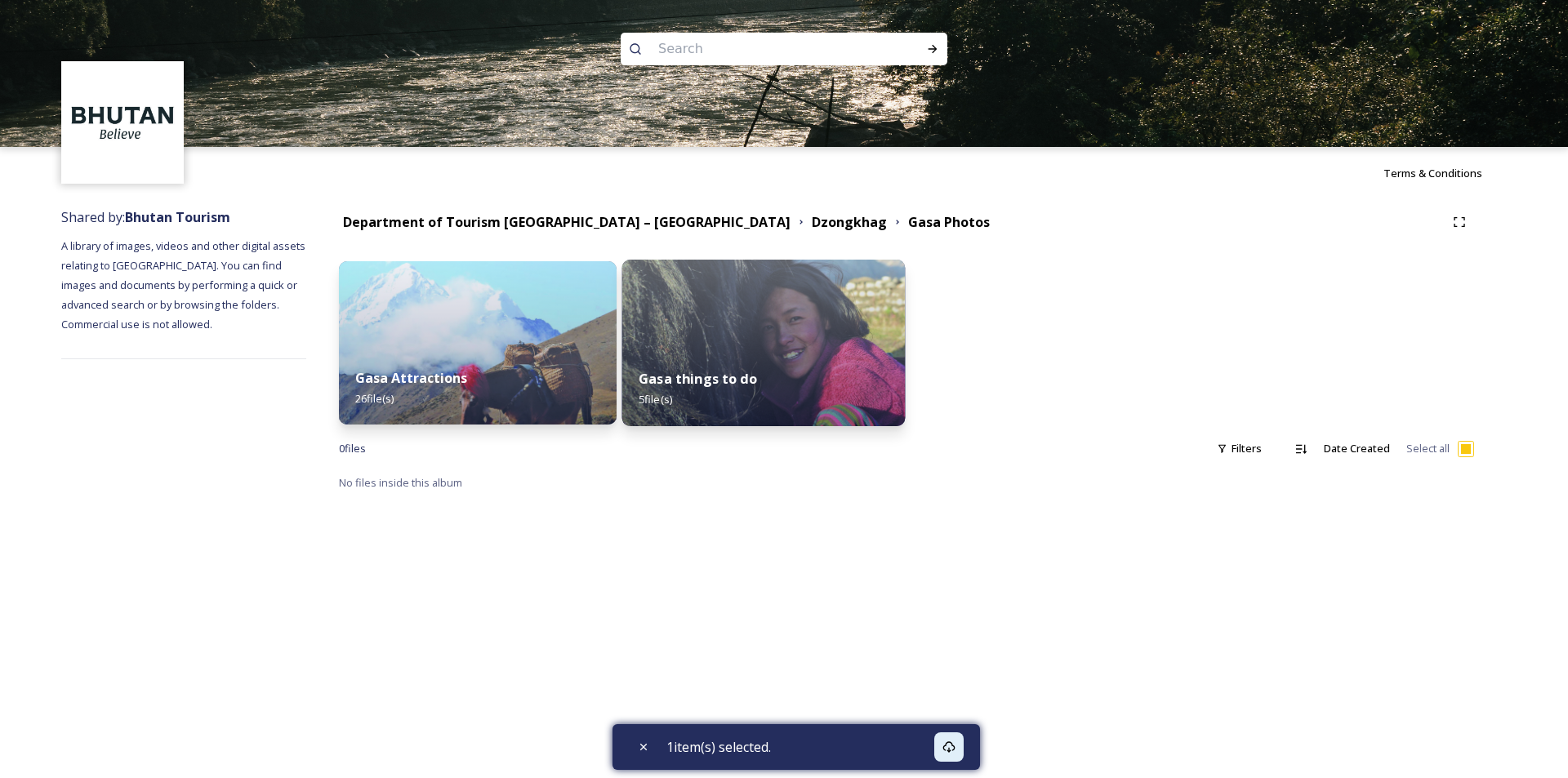
click at [770, 357] on div "Gasa things to do 5 file(s)" at bounding box center [764, 389] width 283 height 74
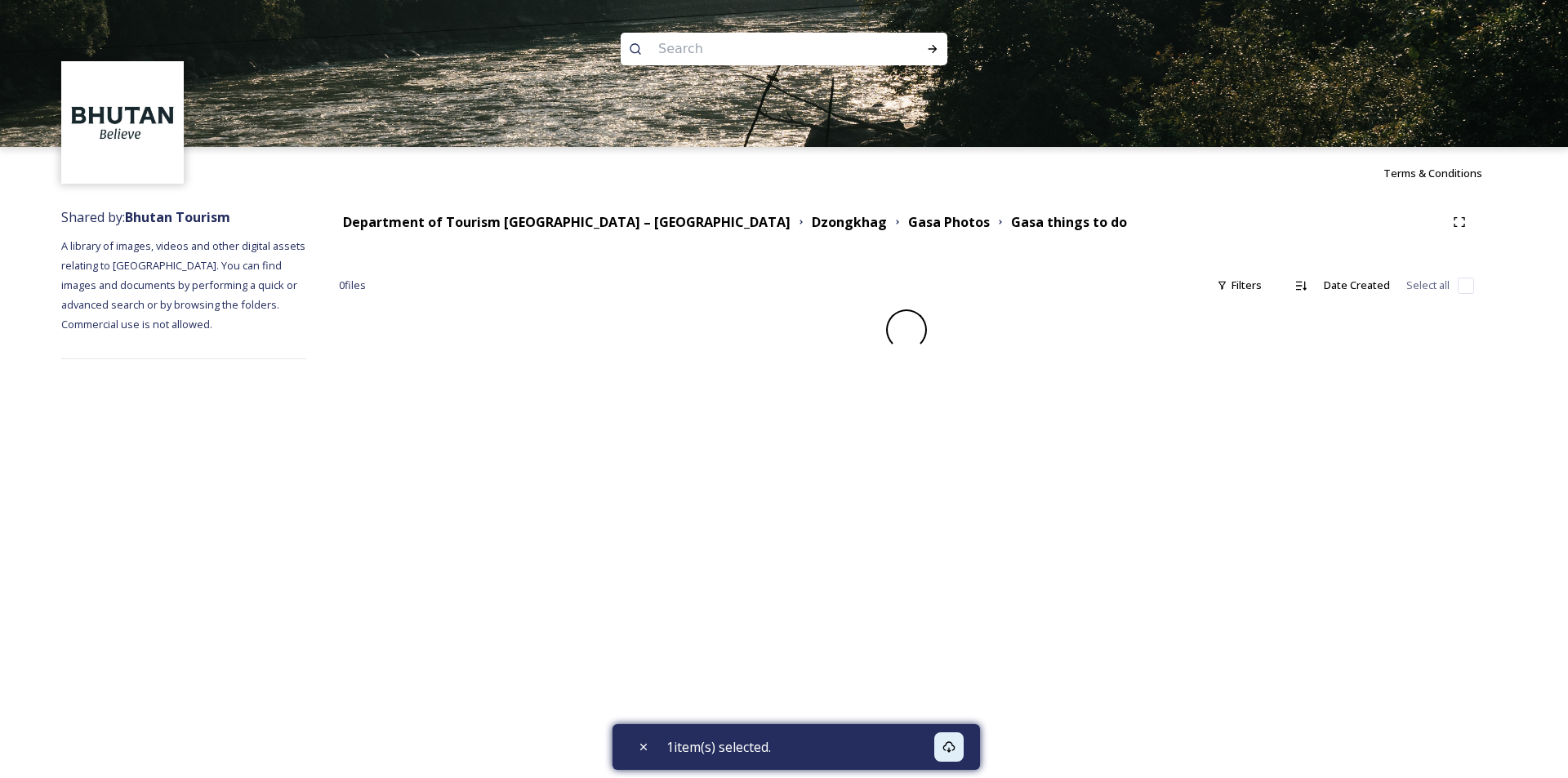
checkbox input "false"
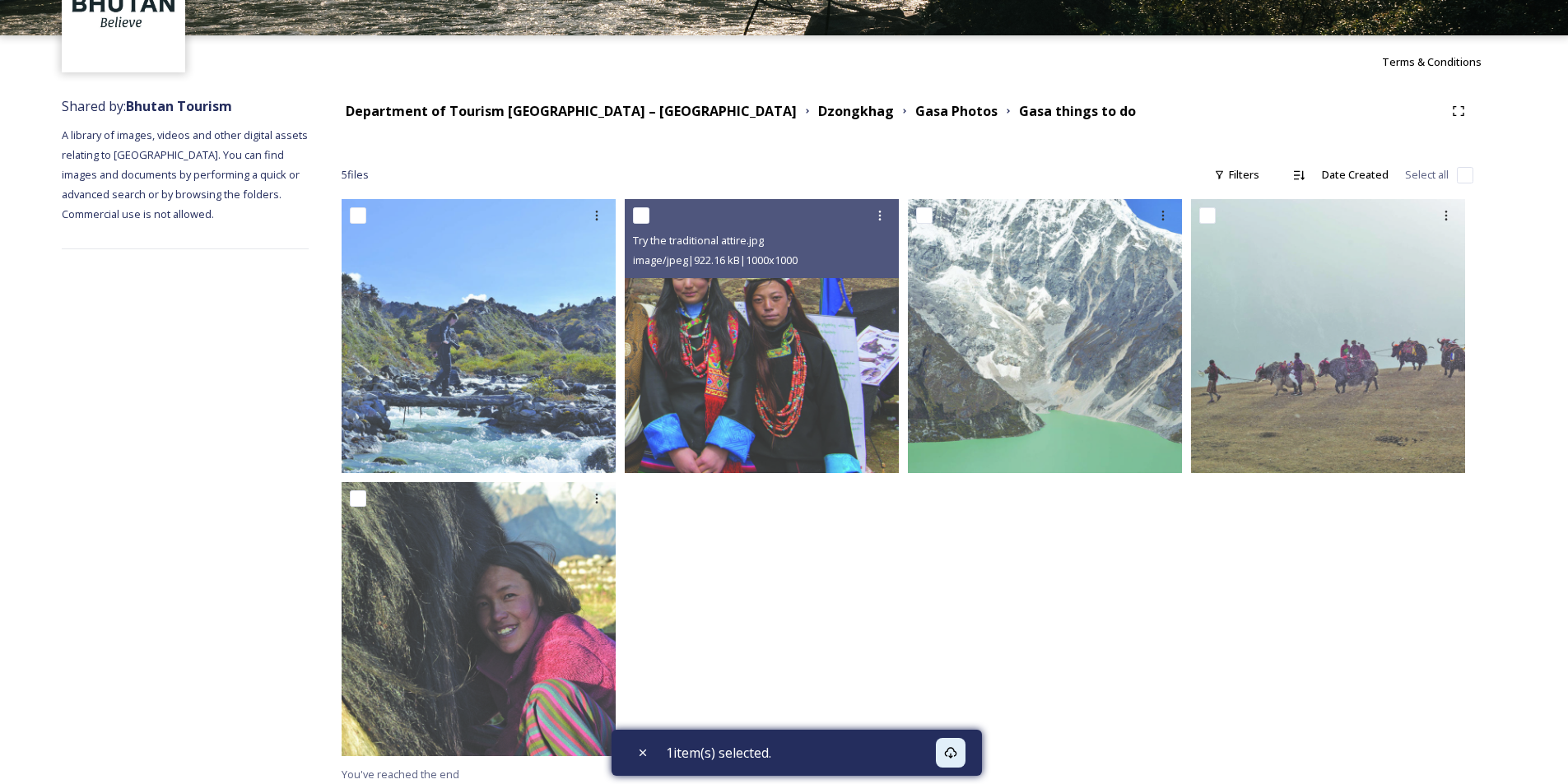
scroll to position [121, 0]
